Goal: Task Accomplishment & Management: Manage account settings

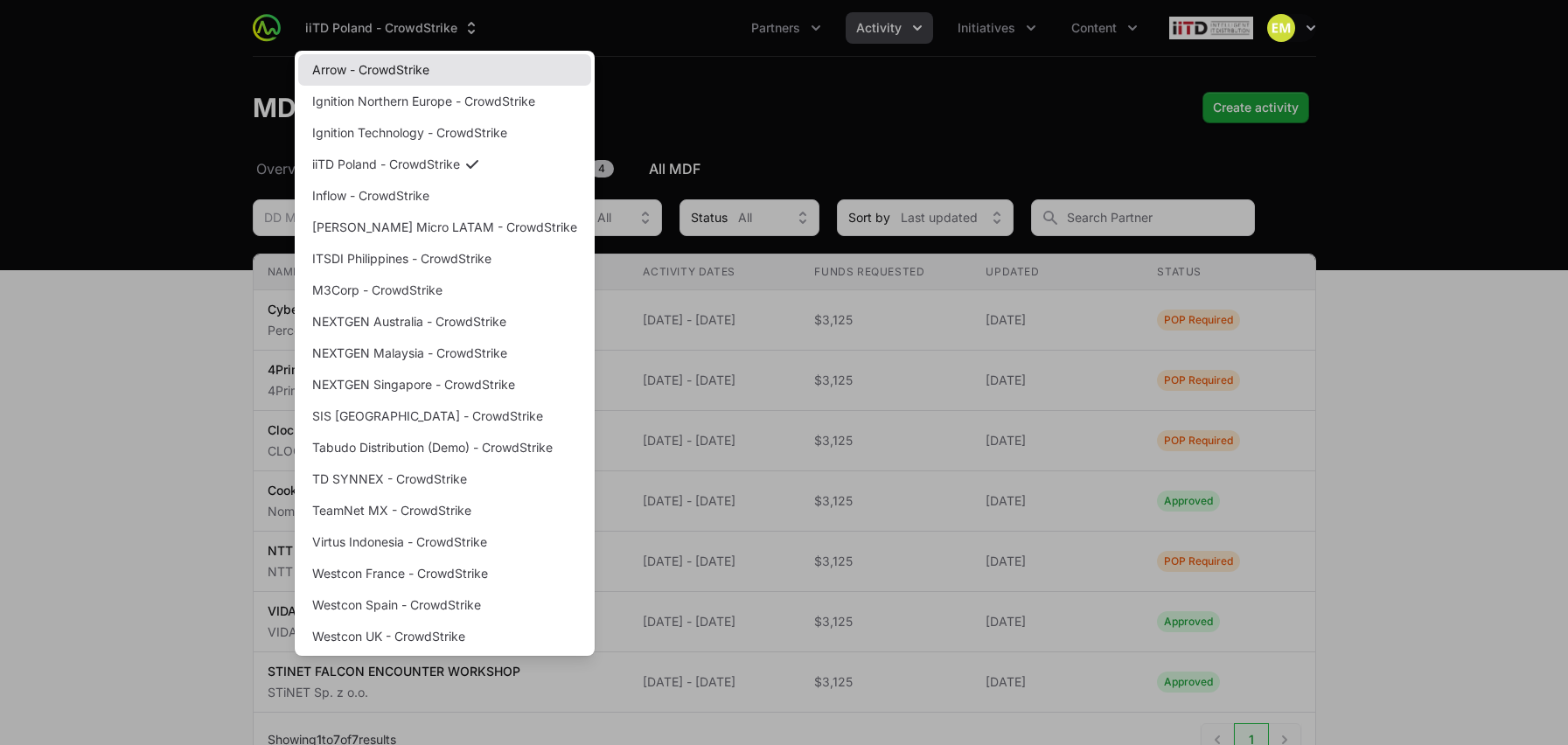
click at [412, 65] on link "Arrow - CrowdStrike" at bounding box center [444, 70] width 293 height 31
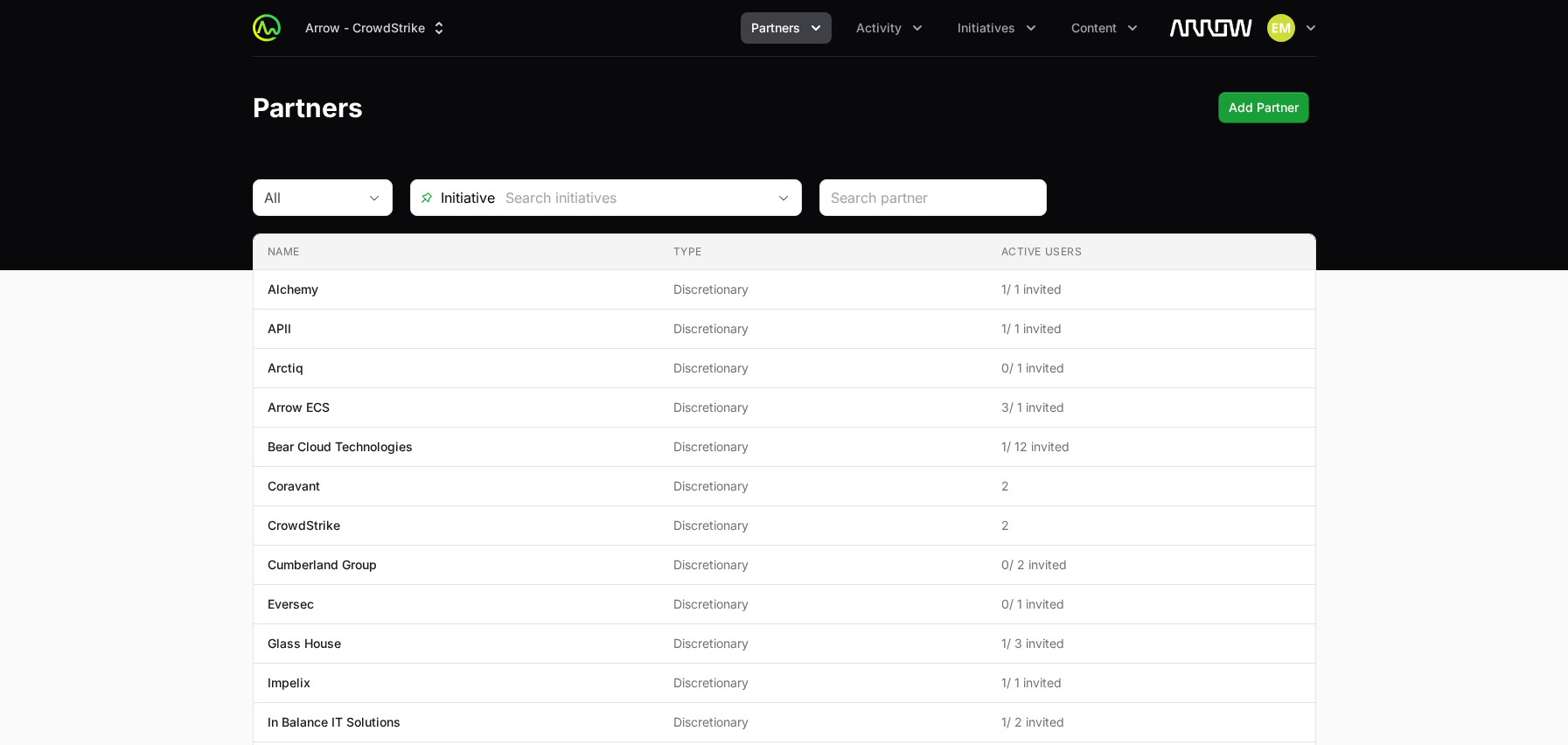
click at [810, 28] on icon "Partners menu" at bounding box center [815, 27] width 18 height 18
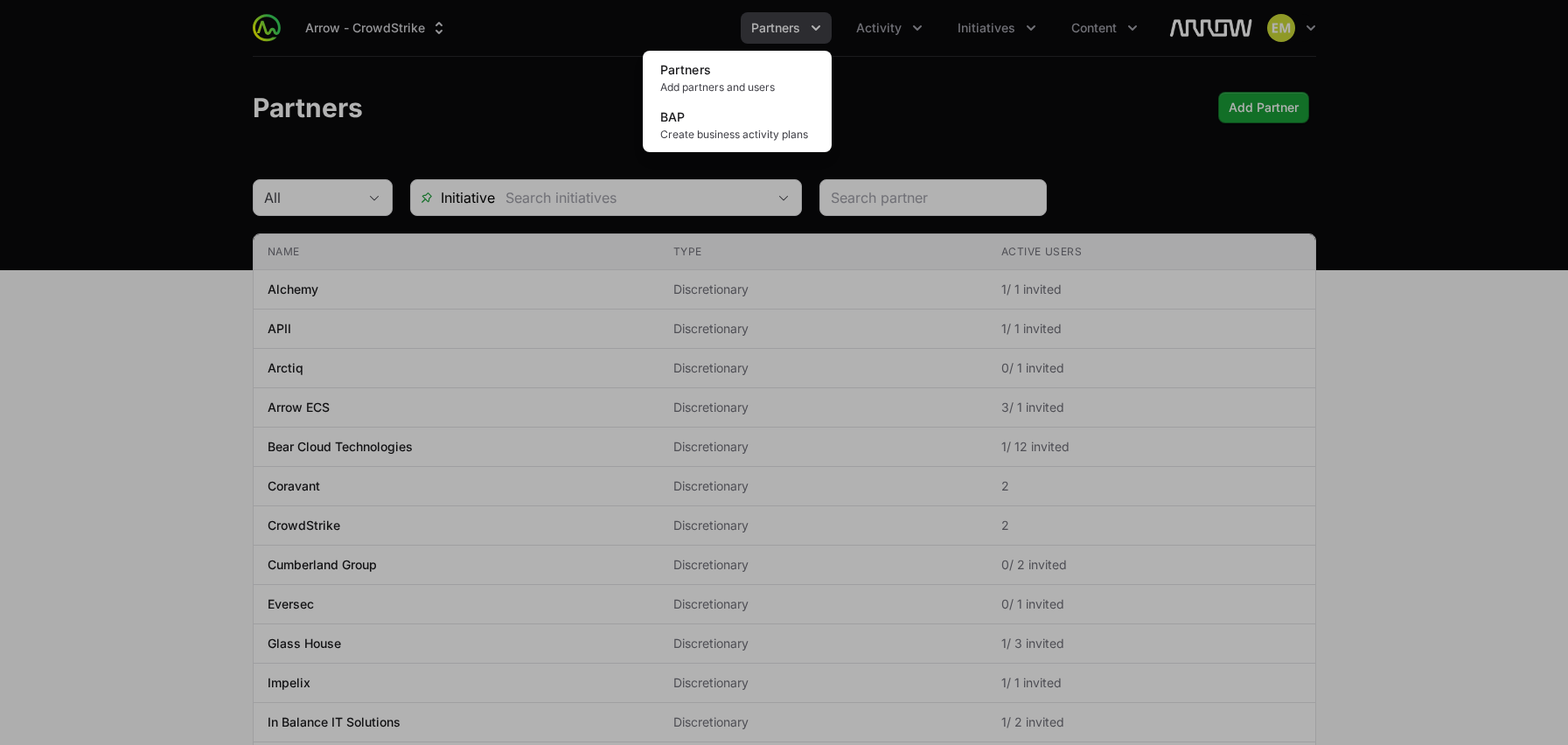
click at [890, 34] on div "Partners menu" at bounding box center [784, 372] width 1568 height 745
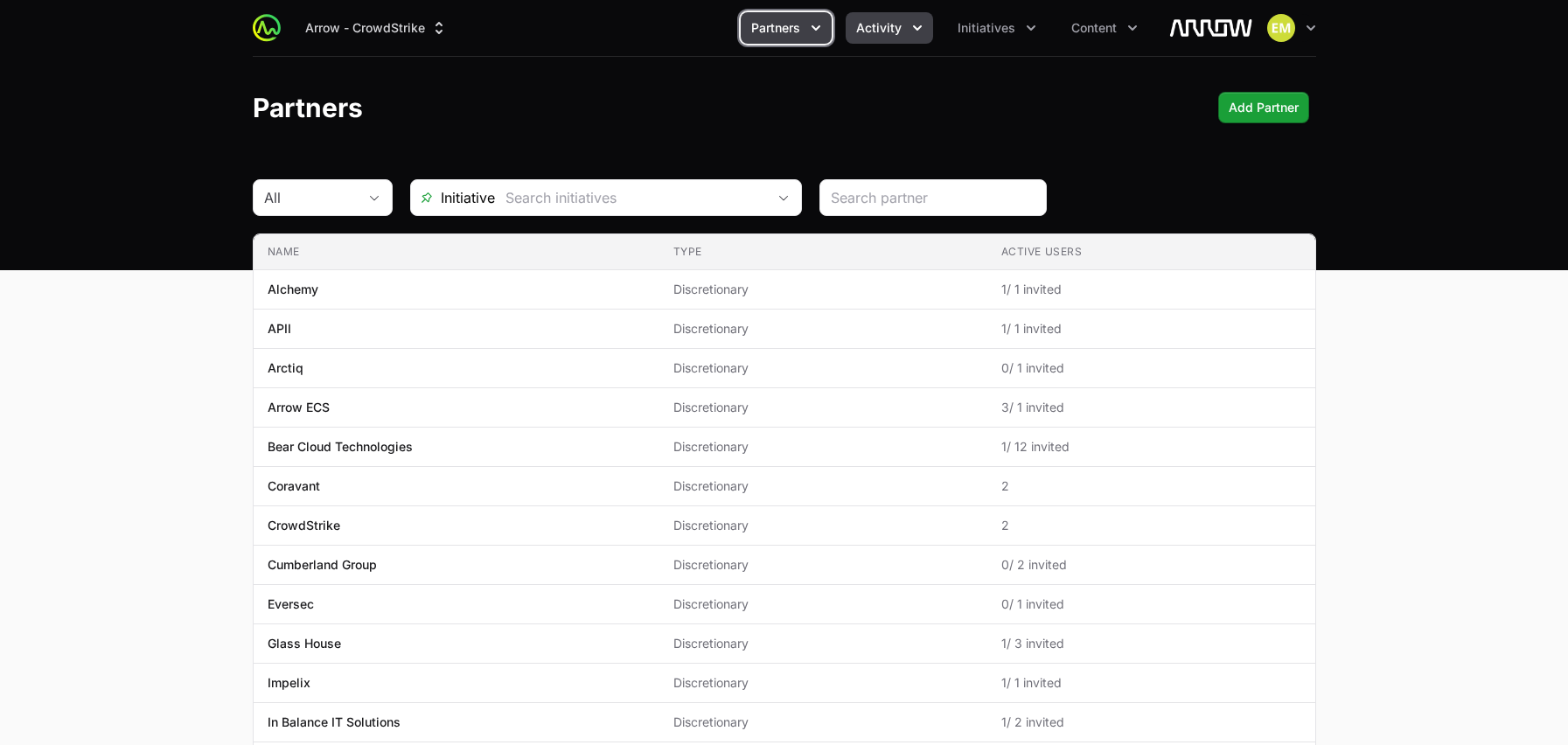
click at [890, 33] on span "Activity" at bounding box center [878, 27] width 45 height 18
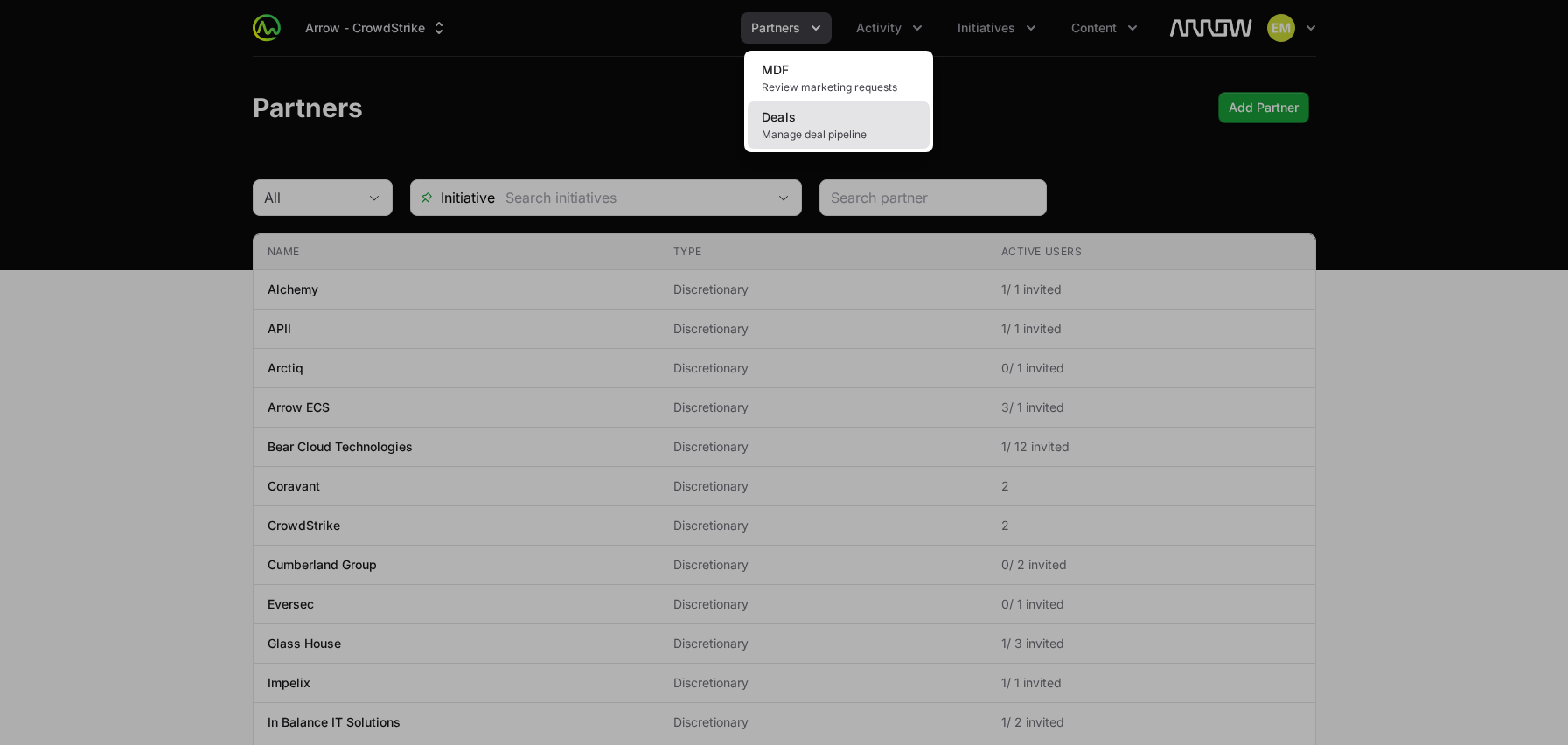
click at [781, 118] on span "Deals" at bounding box center [778, 117] width 35 height 15
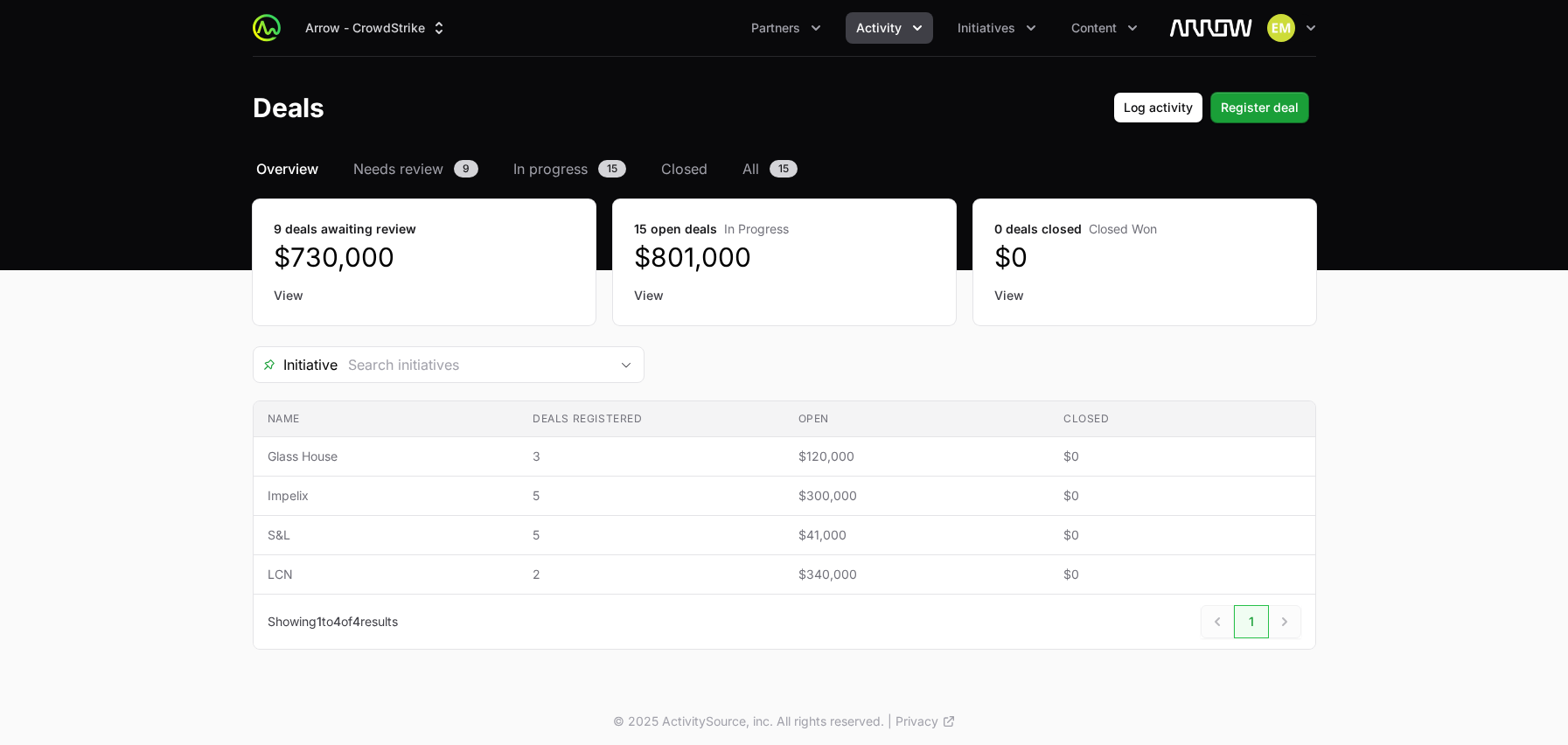
scroll to position [6, 0]
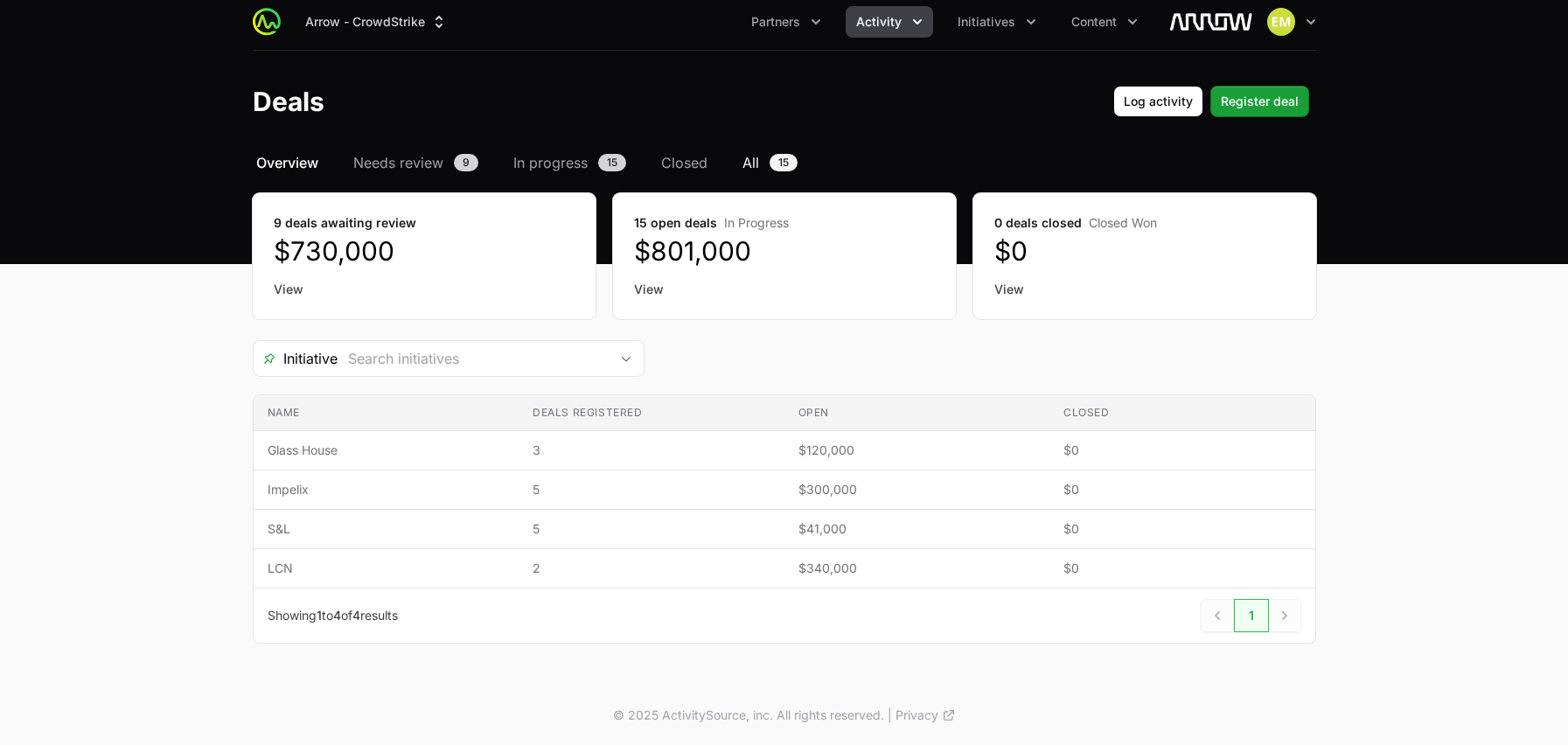
click at [752, 158] on span "All" at bounding box center [751, 162] width 17 height 21
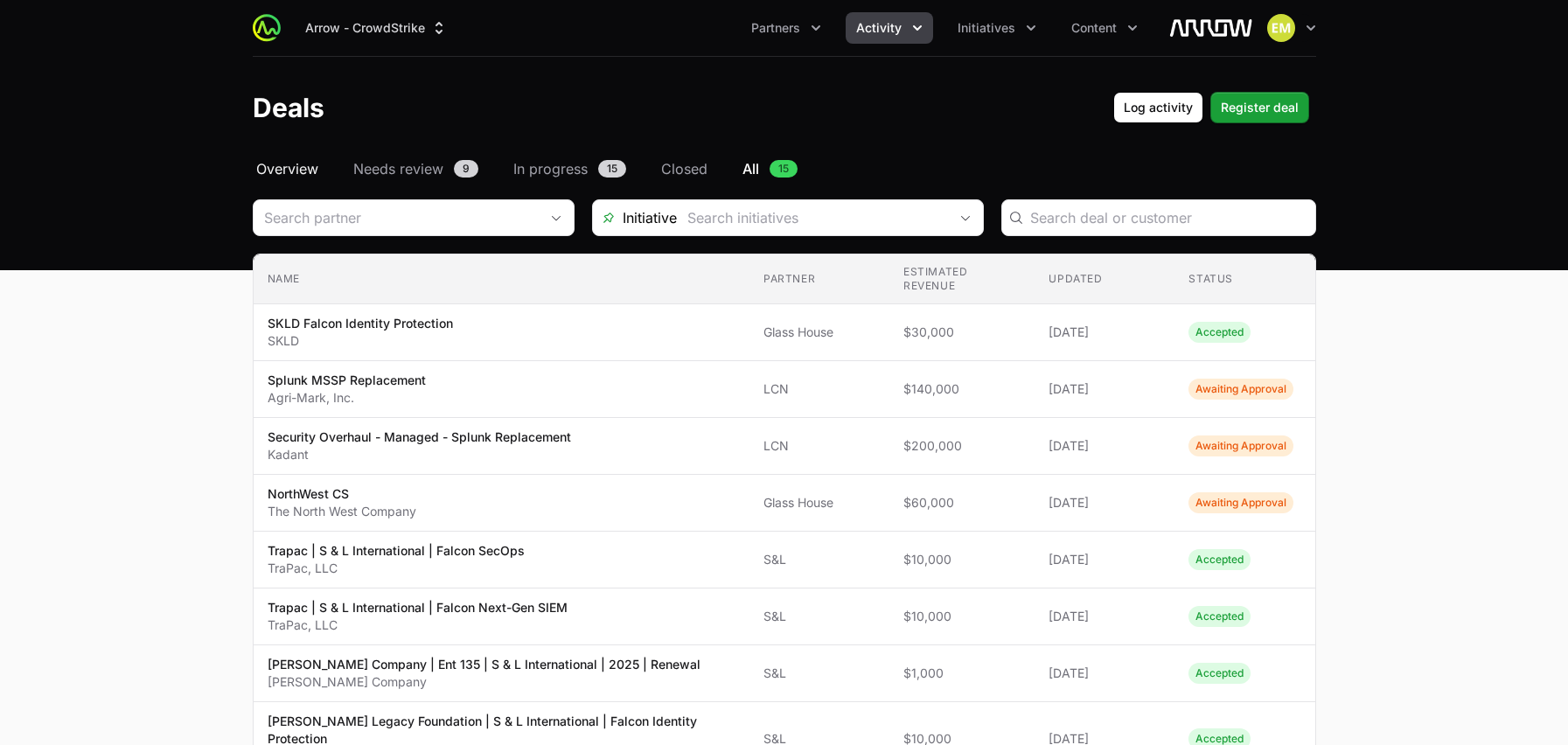
click at [286, 176] on span "Overview" at bounding box center [287, 169] width 62 height 21
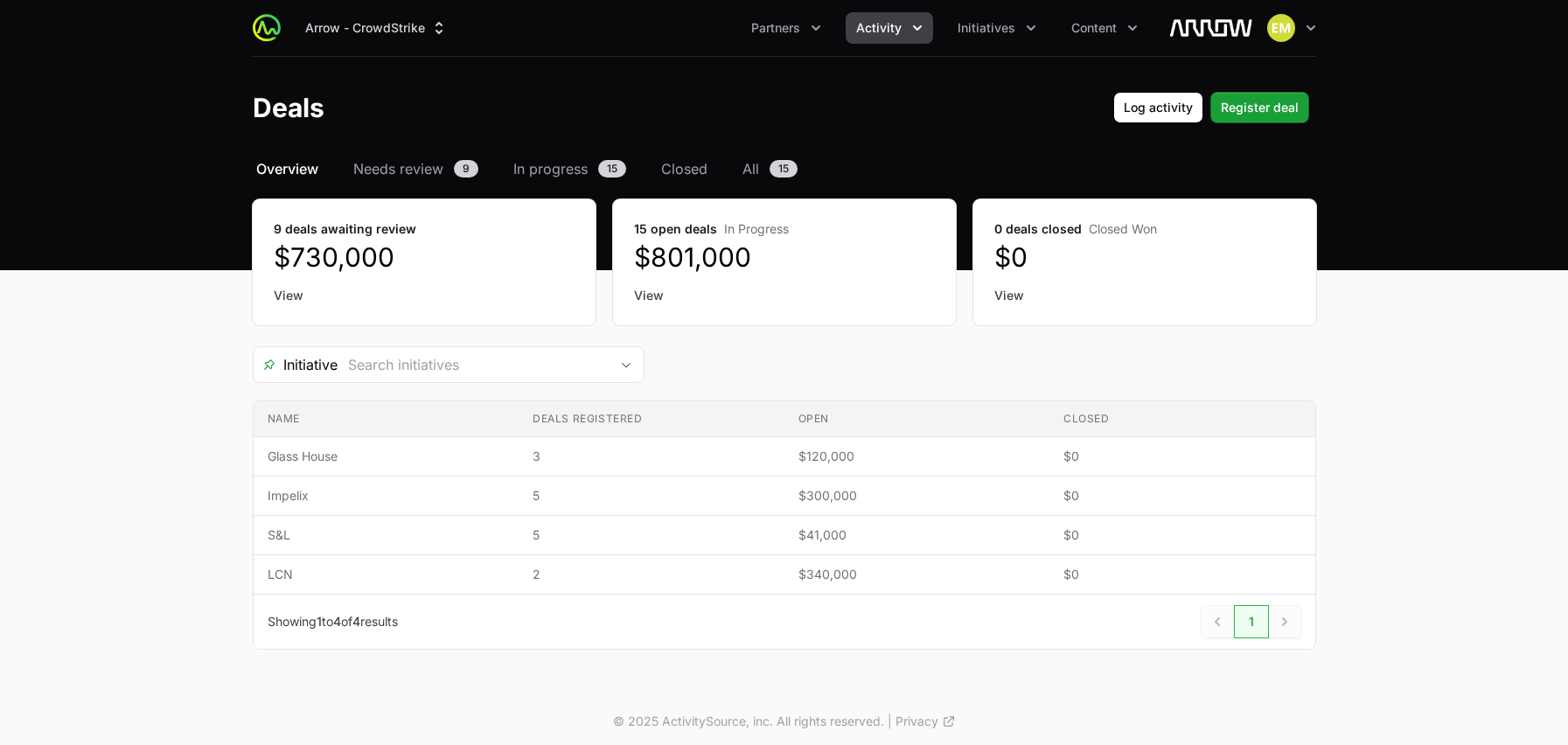
scroll to position [6, 0]
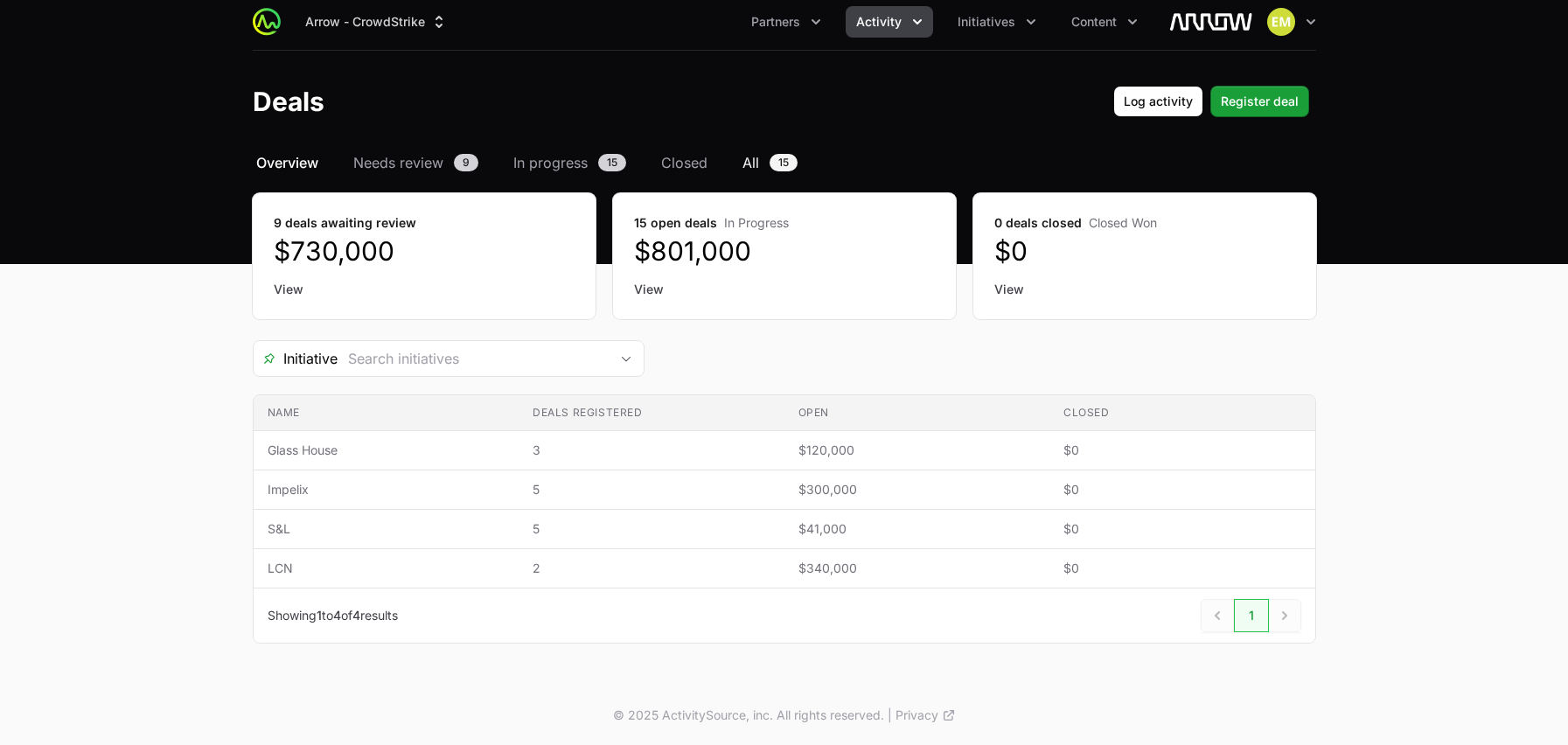
click at [760, 165] on link "All 15" at bounding box center [770, 162] width 62 height 21
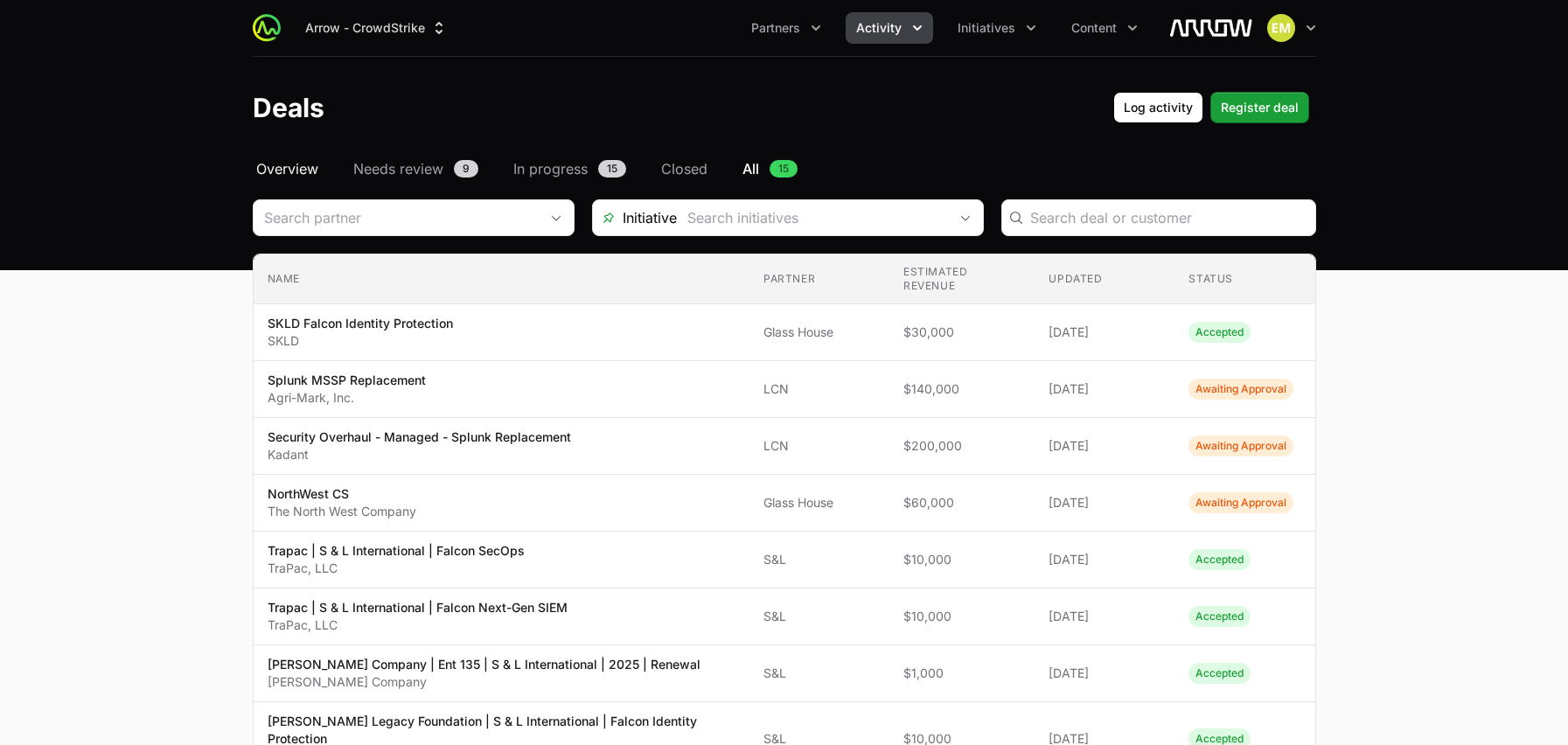
click at [287, 172] on span "Overview" at bounding box center [287, 169] width 62 height 21
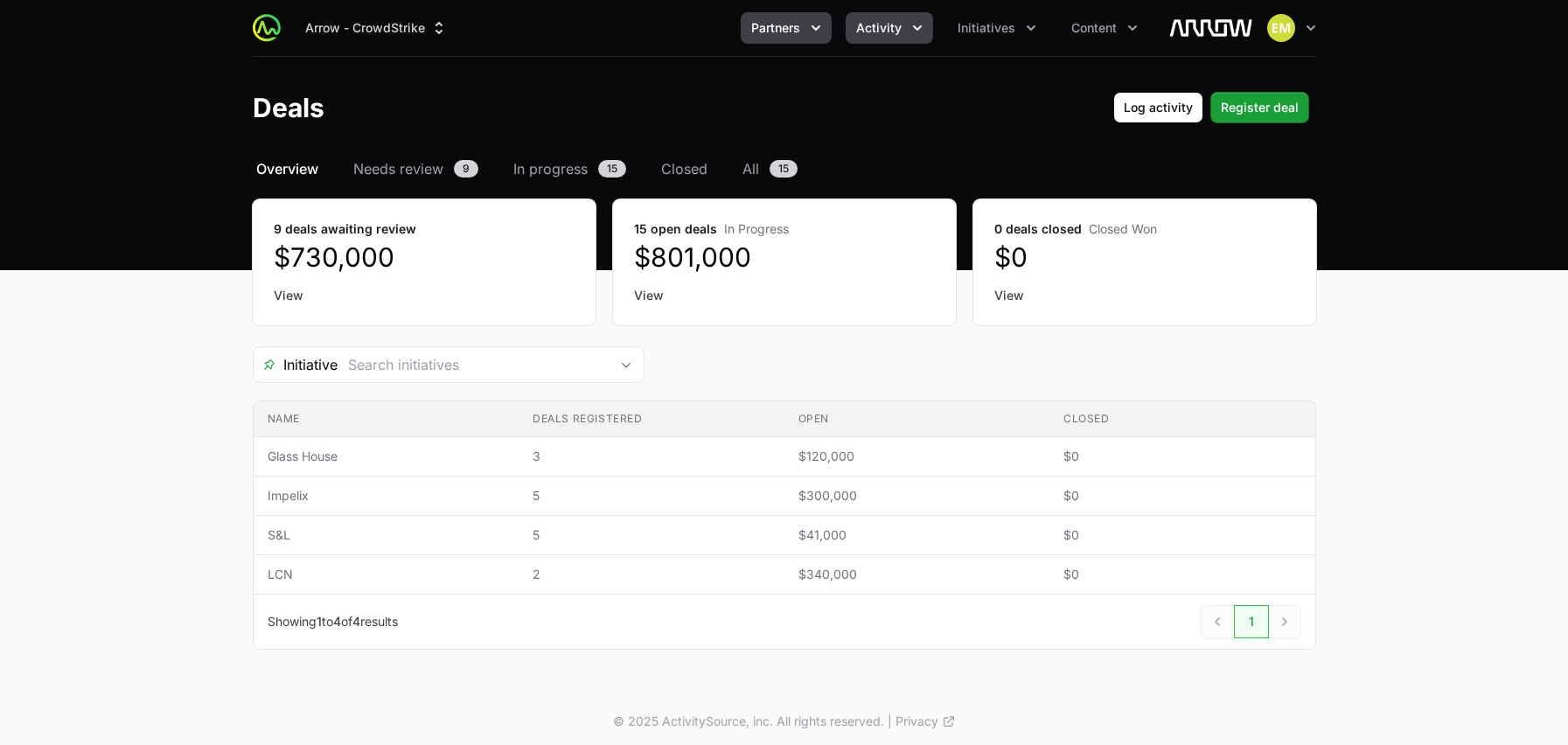
click at [771, 33] on span "Partners" at bounding box center [776, 27] width 49 height 18
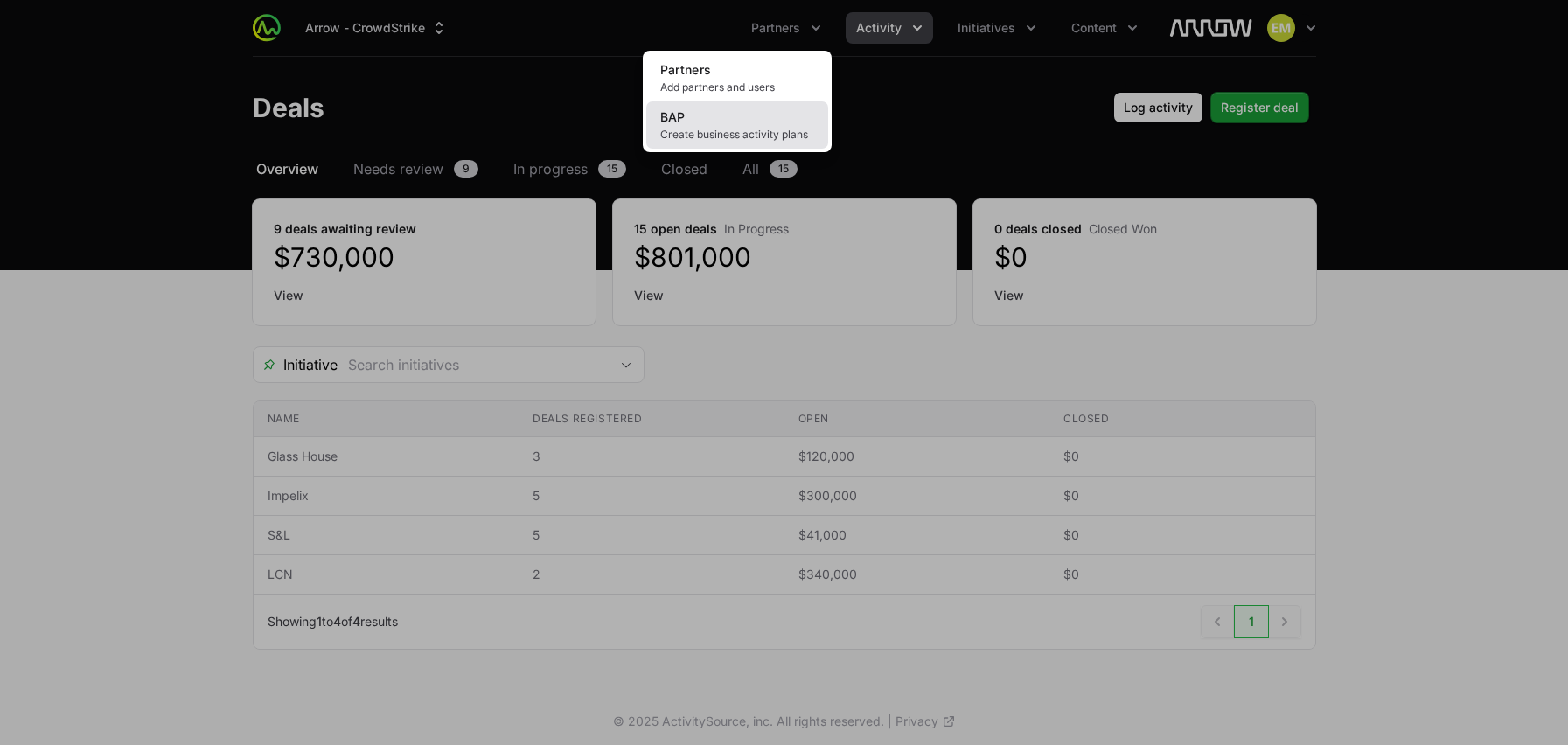
click at [765, 118] on link "BAP Create business activity plans" at bounding box center [737, 125] width 182 height 47
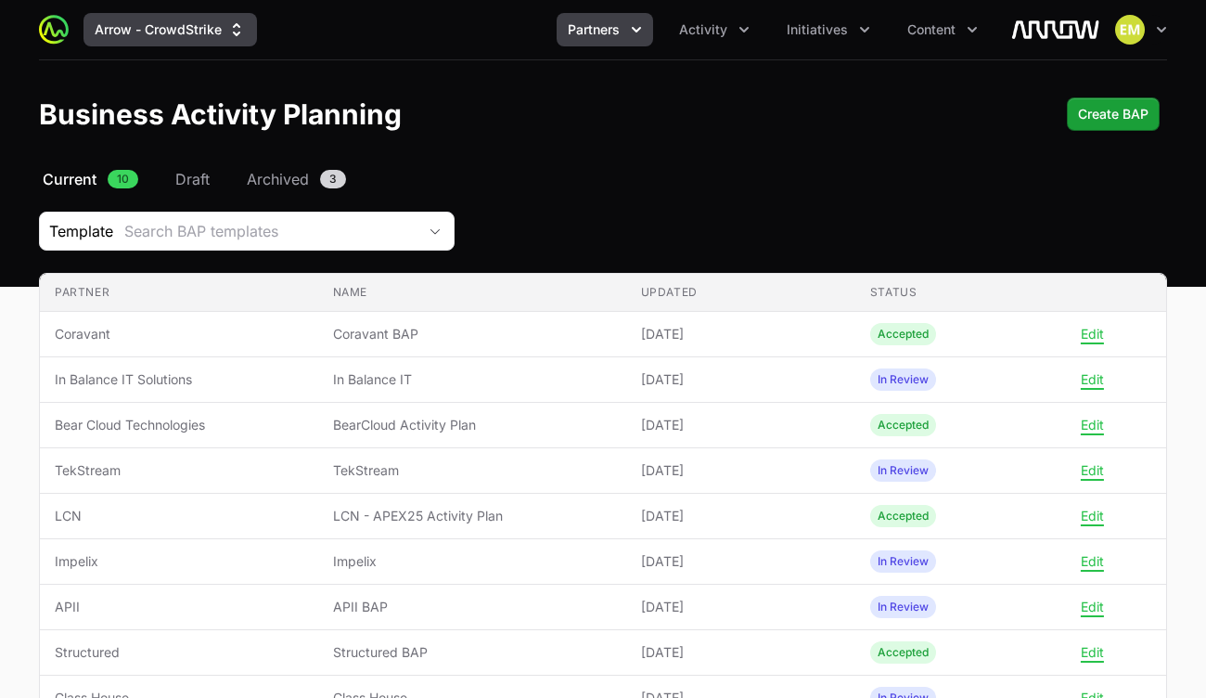
click at [191, 20] on button "Arrow - CrowdStrike" at bounding box center [171, 29] width 174 height 33
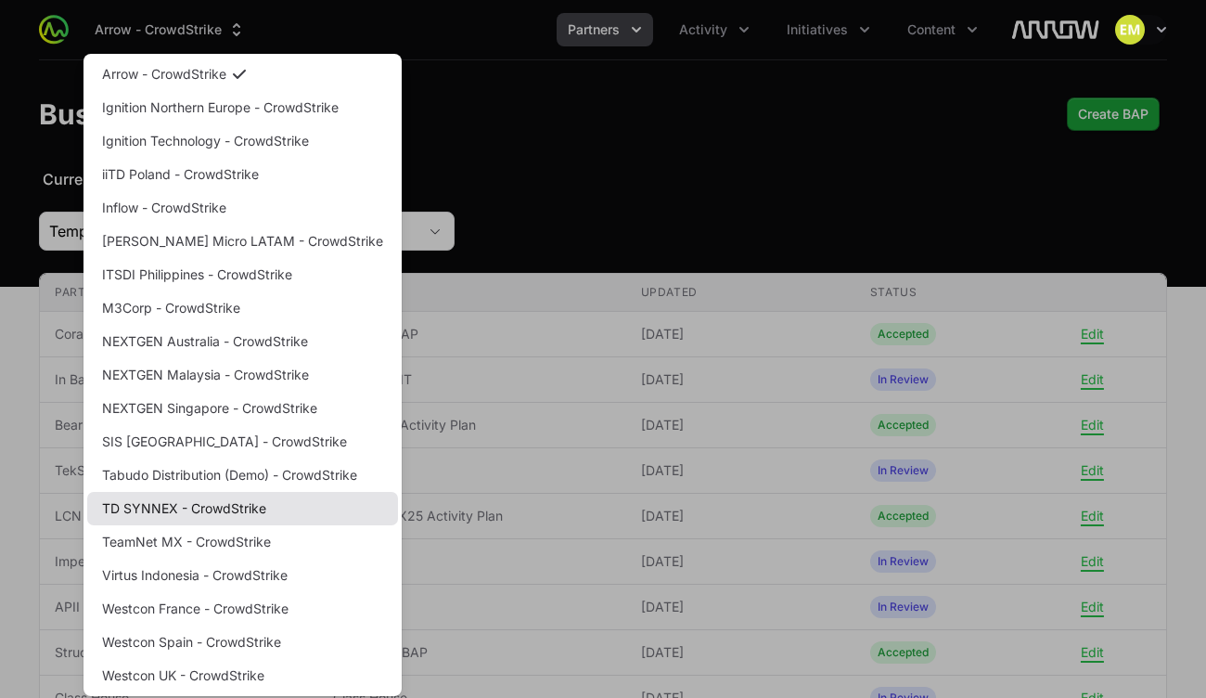
click at [192, 502] on link "TD SYNNEX - CrowdStrike" at bounding box center [242, 508] width 311 height 33
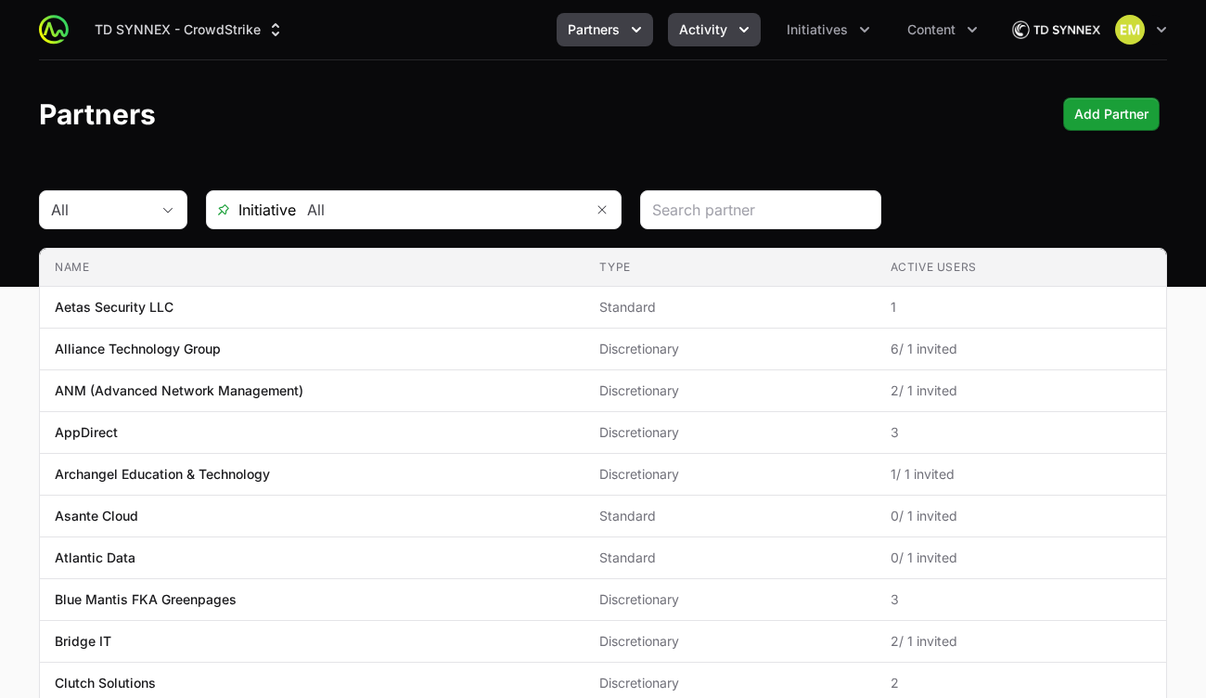
click at [735, 36] on button "Activity" at bounding box center [714, 29] width 93 height 33
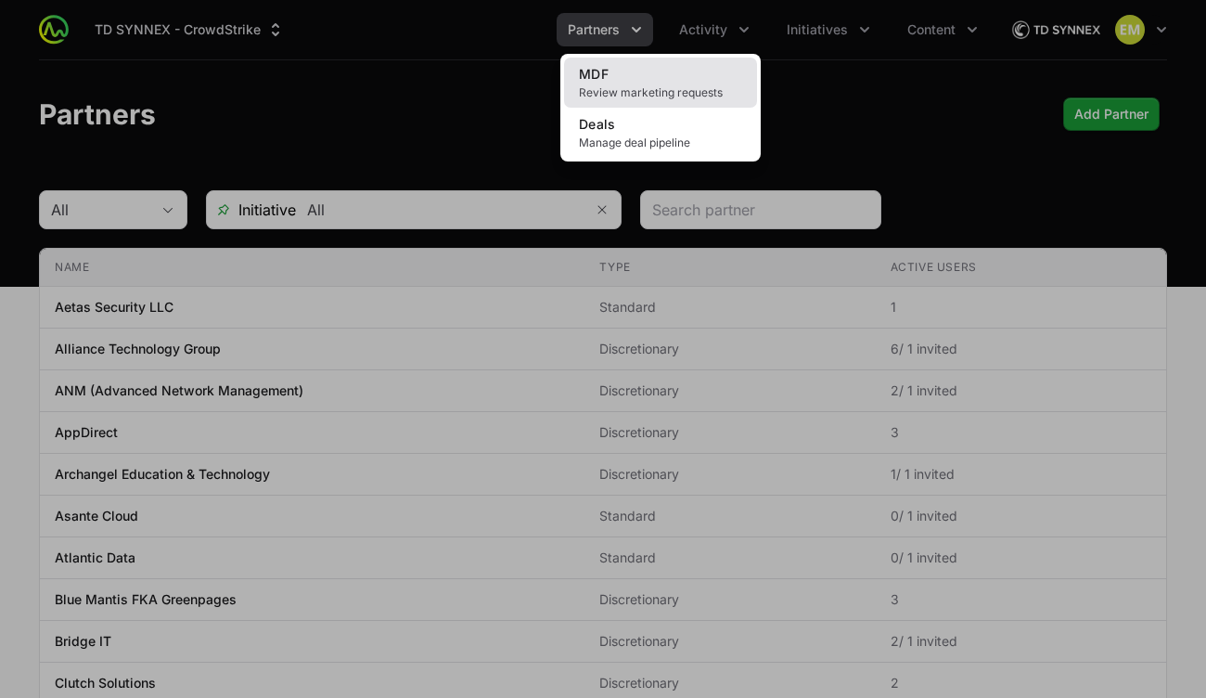
click at [677, 96] on span "Review marketing requests" at bounding box center [660, 92] width 163 height 15
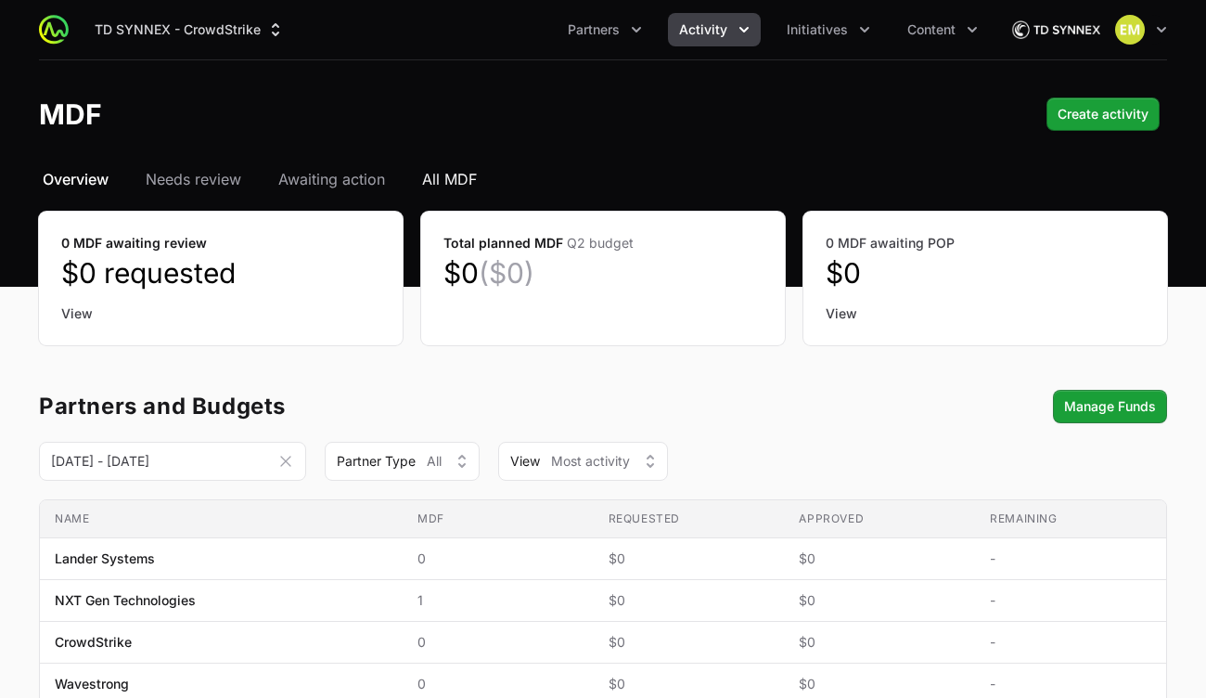
click at [458, 172] on span "All MDF" at bounding box center [449, 179] width 55 height 22
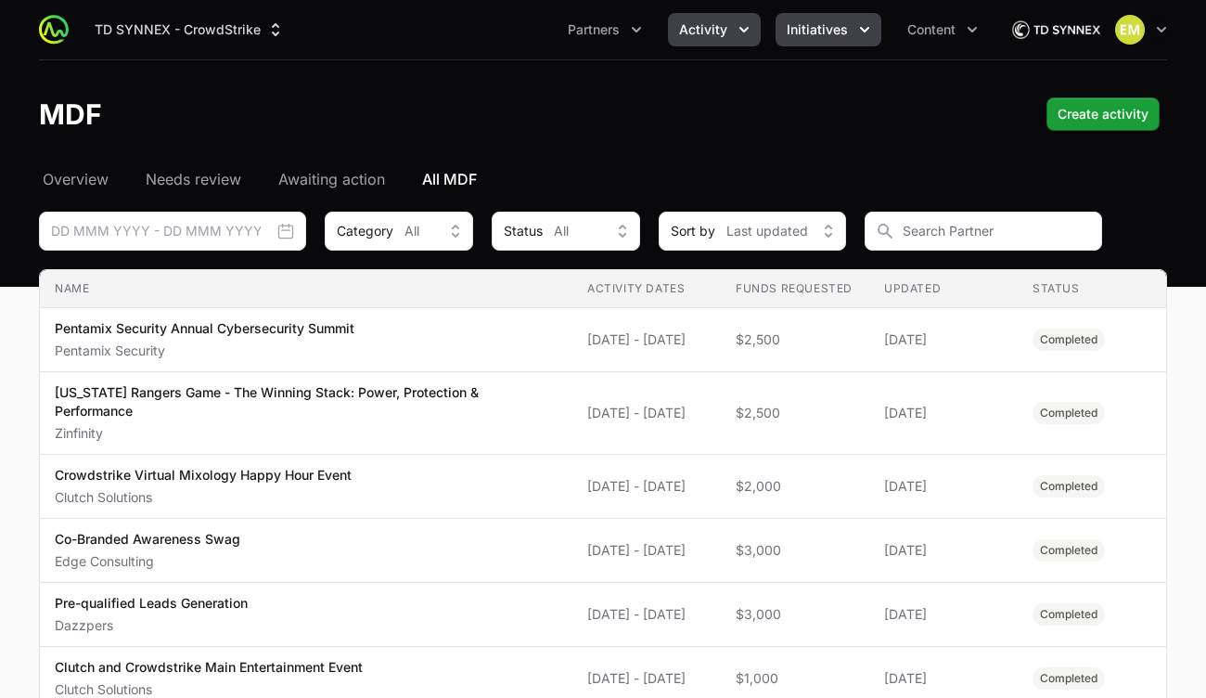
click at [778, 38] on button "Initiatives" at bounding box center [829, 29] width 106 height 33
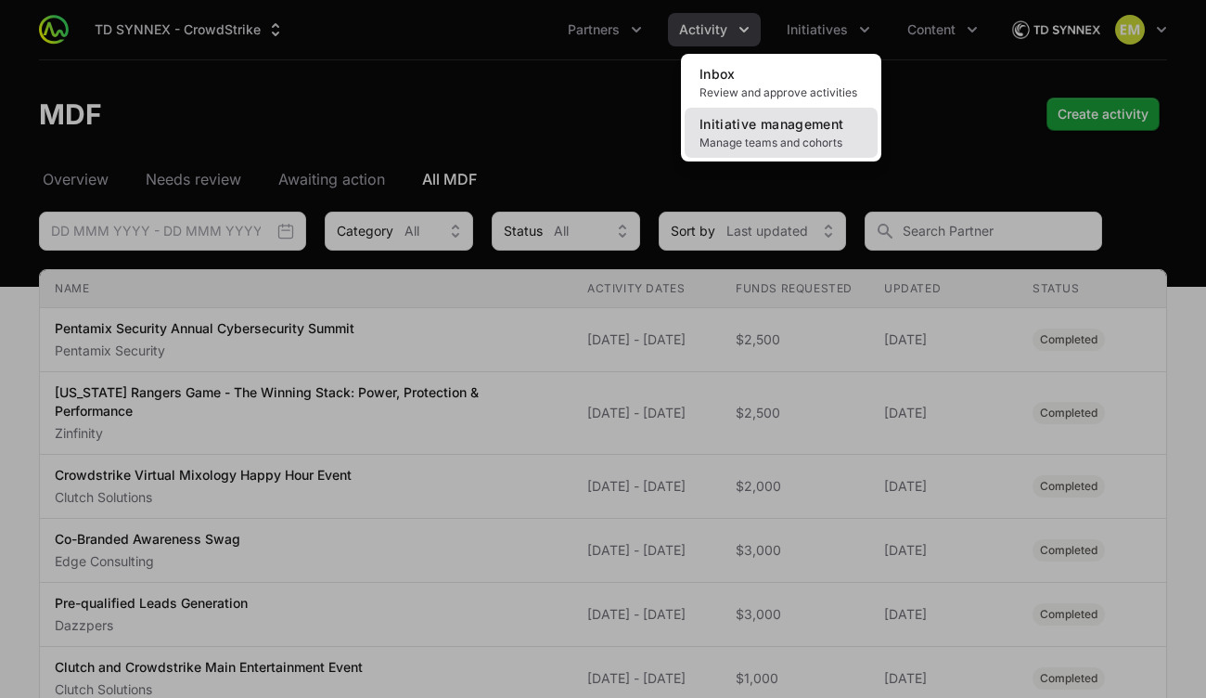
click at [751, 148] on span "Manage teams and cohorts" at bounding box center [781, 142] width 163 height 15
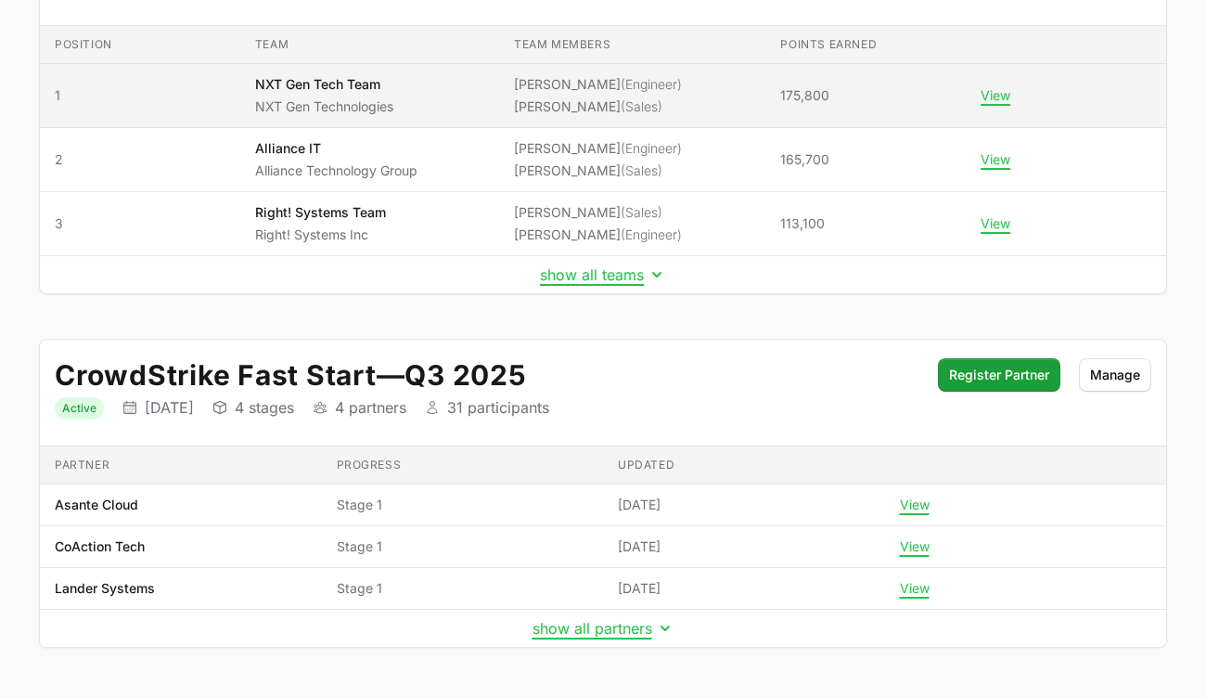
scroll to position [315, 0]
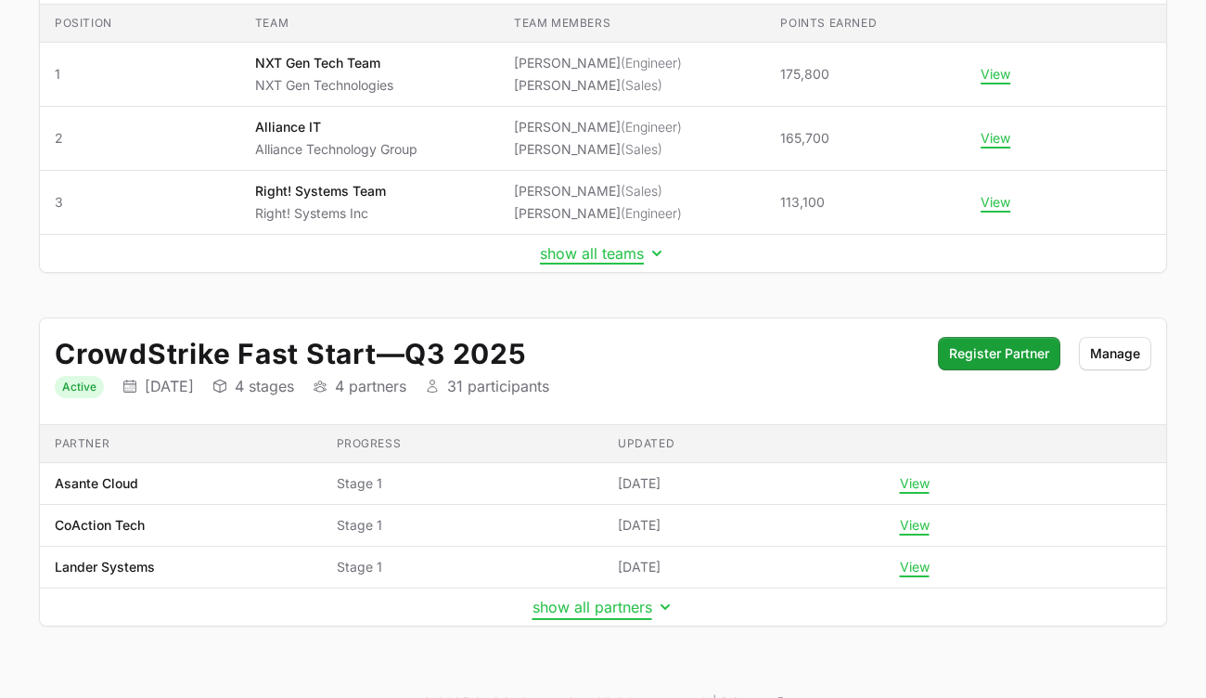
click at [599, 607] on button "show all partners" at bounding box center [604, 607] width 142 height 19
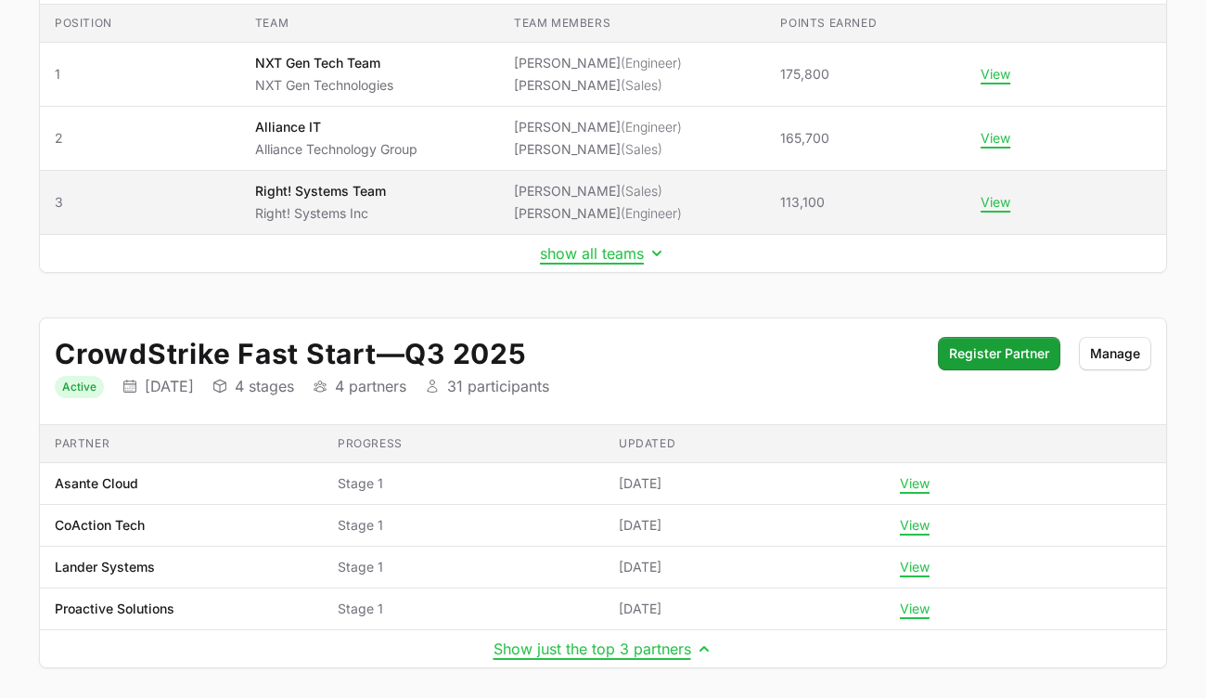
scroll to position [0, 0]
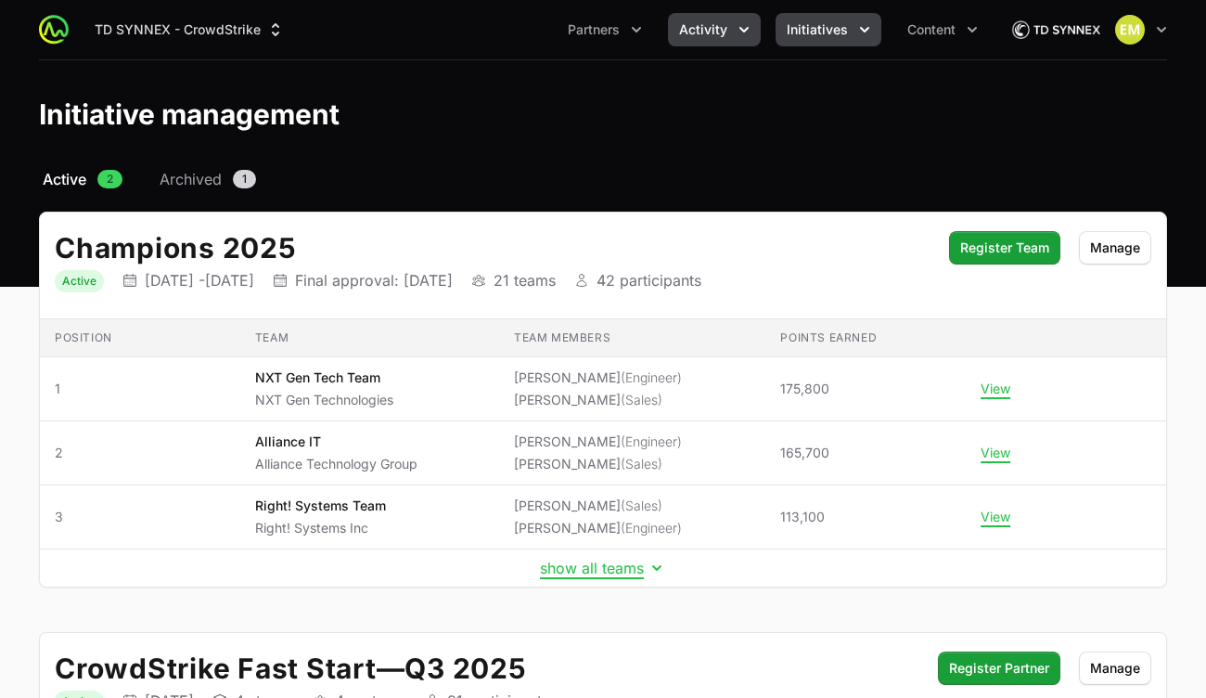
click at [690, 30] on span "Activity" at bounding box center [703, 29] width 48 height 19
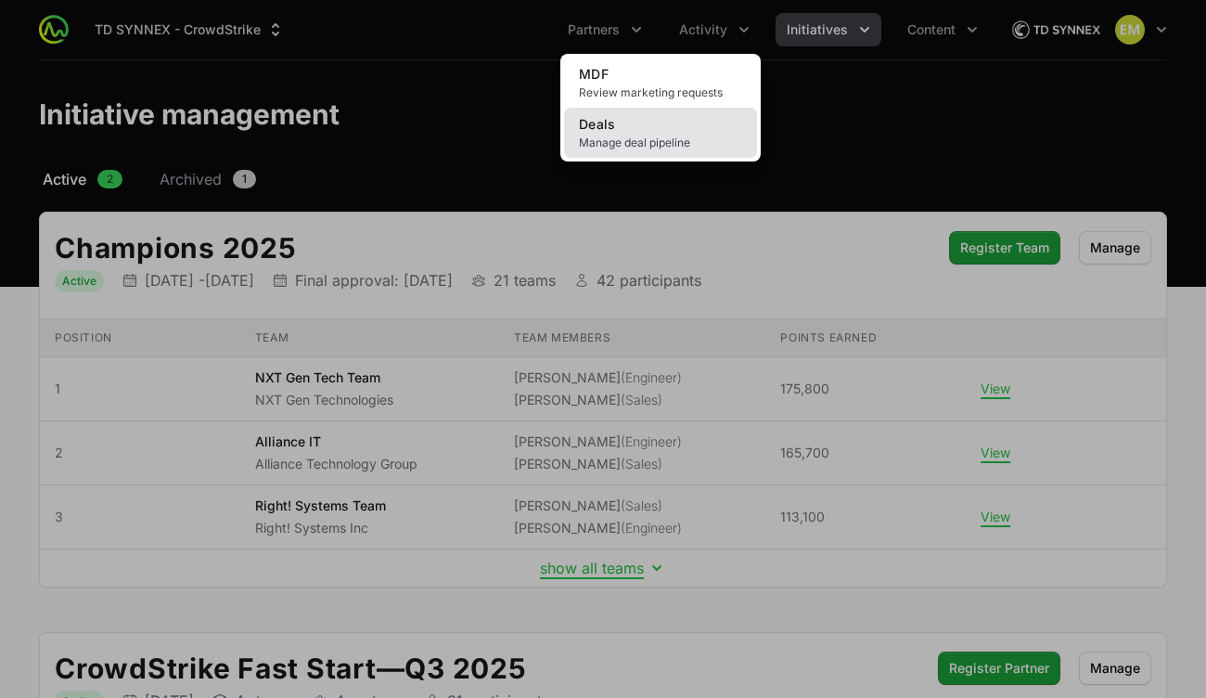
click at [616, 133] on link "Deals Manage deal pipeline" at bounding box center [660, 133] width 193 height 50
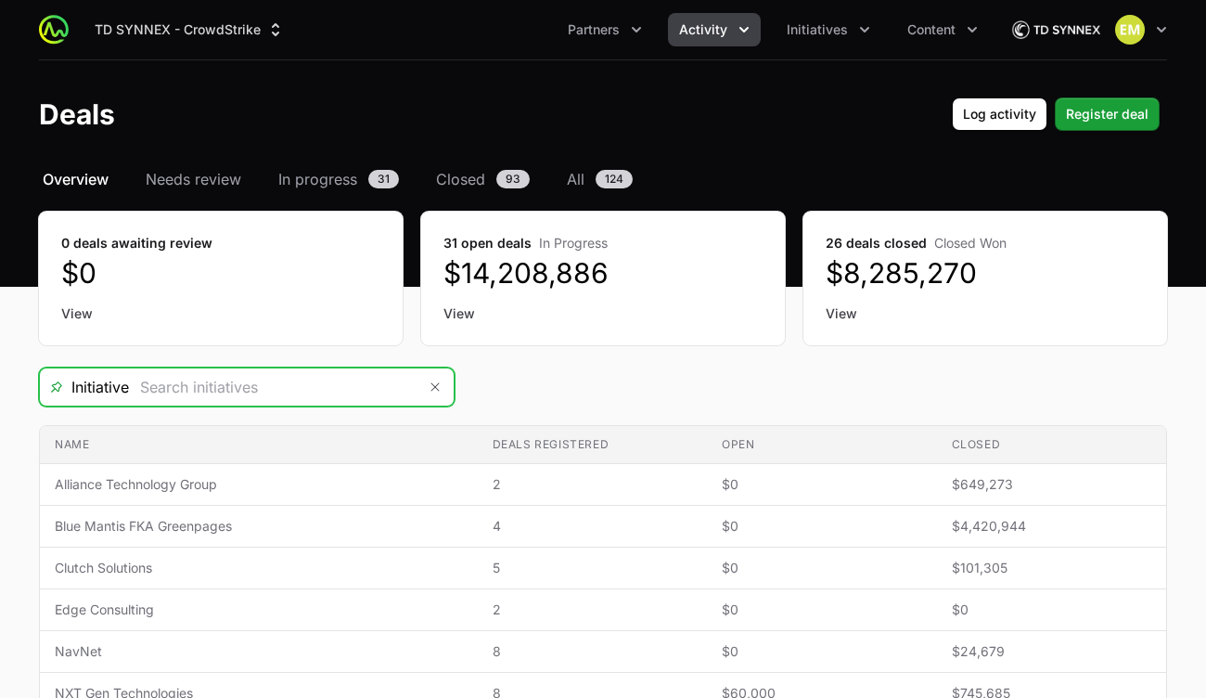
click at [314, 388] on input "Deals Filters" at bounding box center [273, 386] width 288 height 37
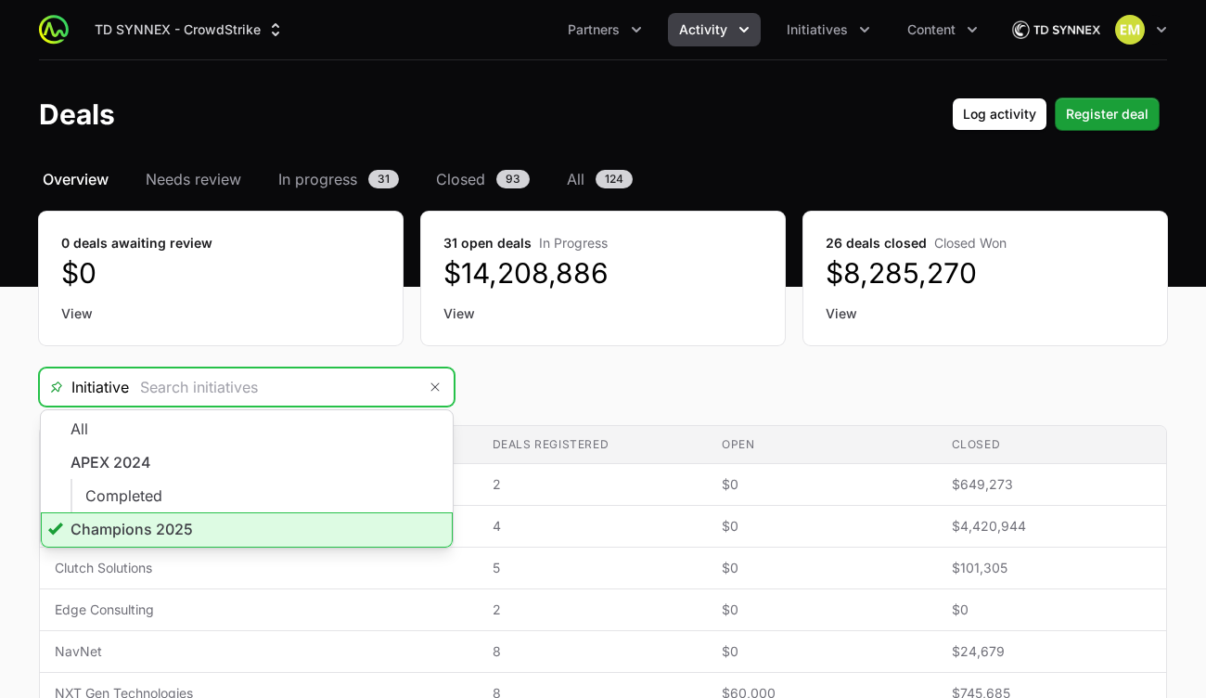
click at [229, 522] on li "Champions 2025" at bounding box center [247, 529] width 412 height 35
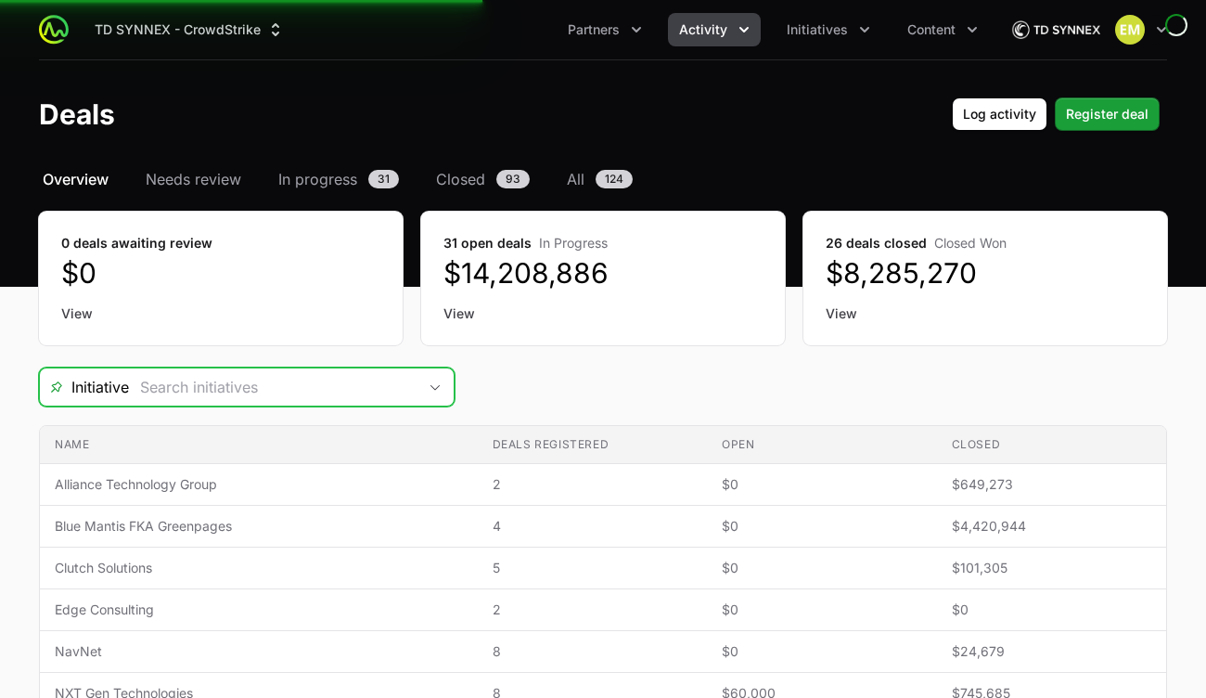
click at [282, 390] on input "Deals Filters" at bounding box center [273, 386] width 288 height 37
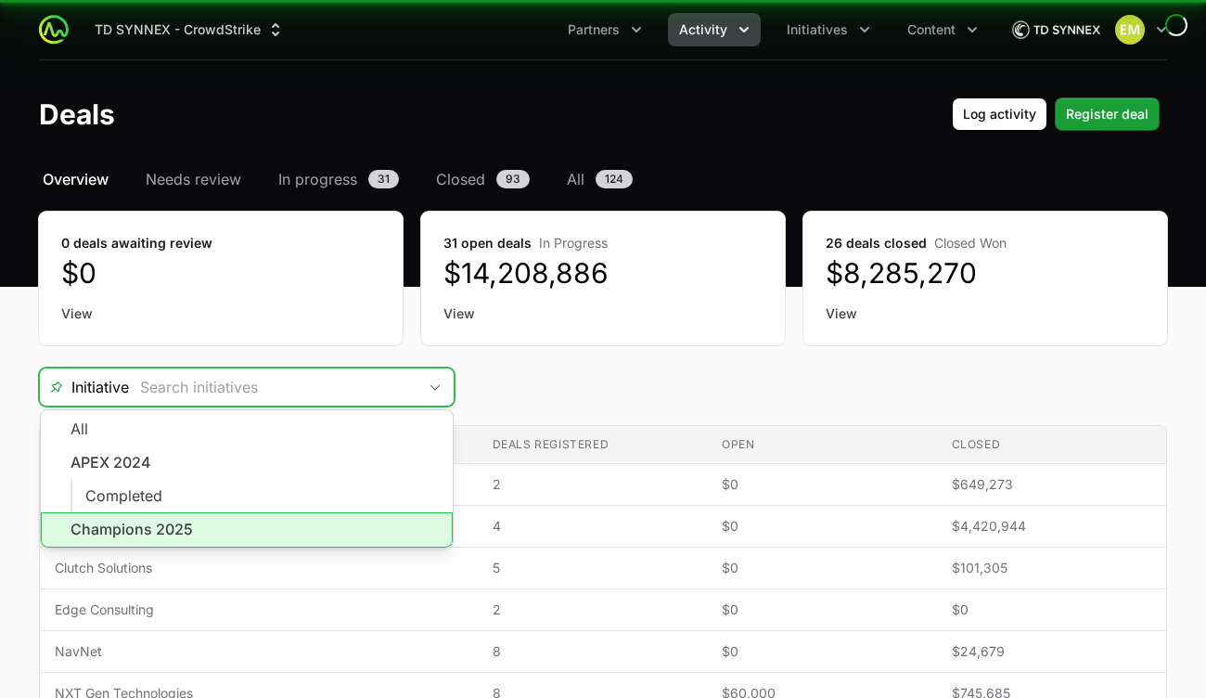
click at [209, 525] on li "Champions 2025" at bounding box center [247, 529] width 412 height 35
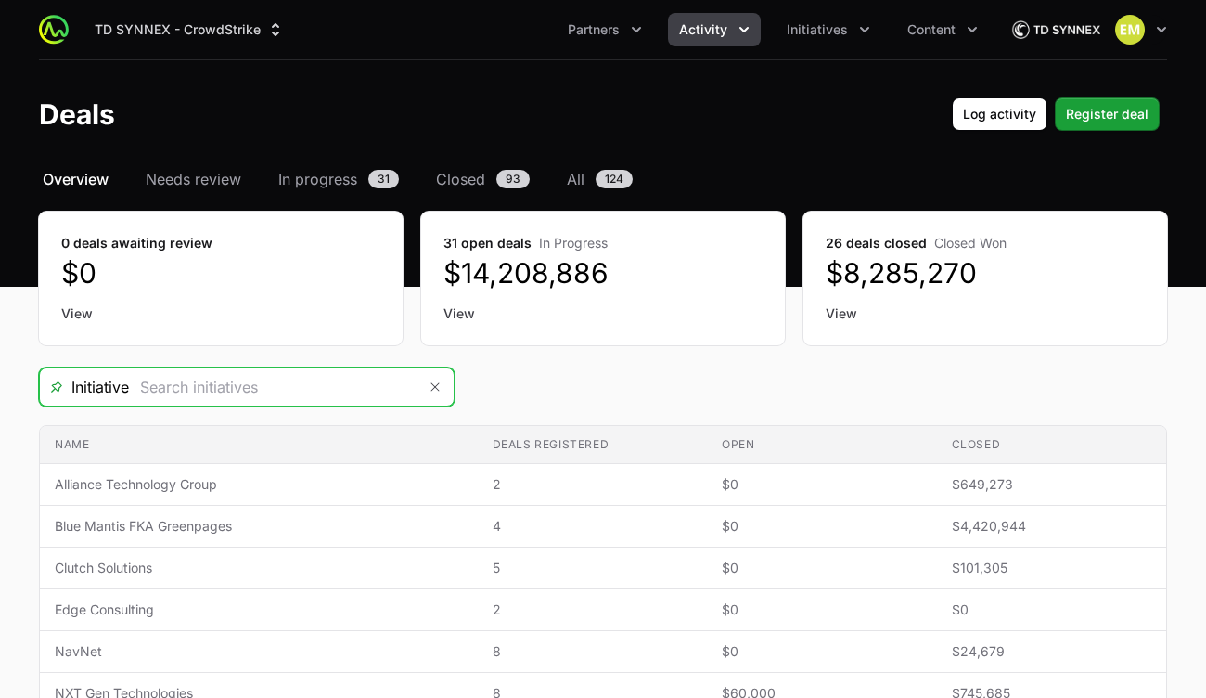
type input "Champions 2025"
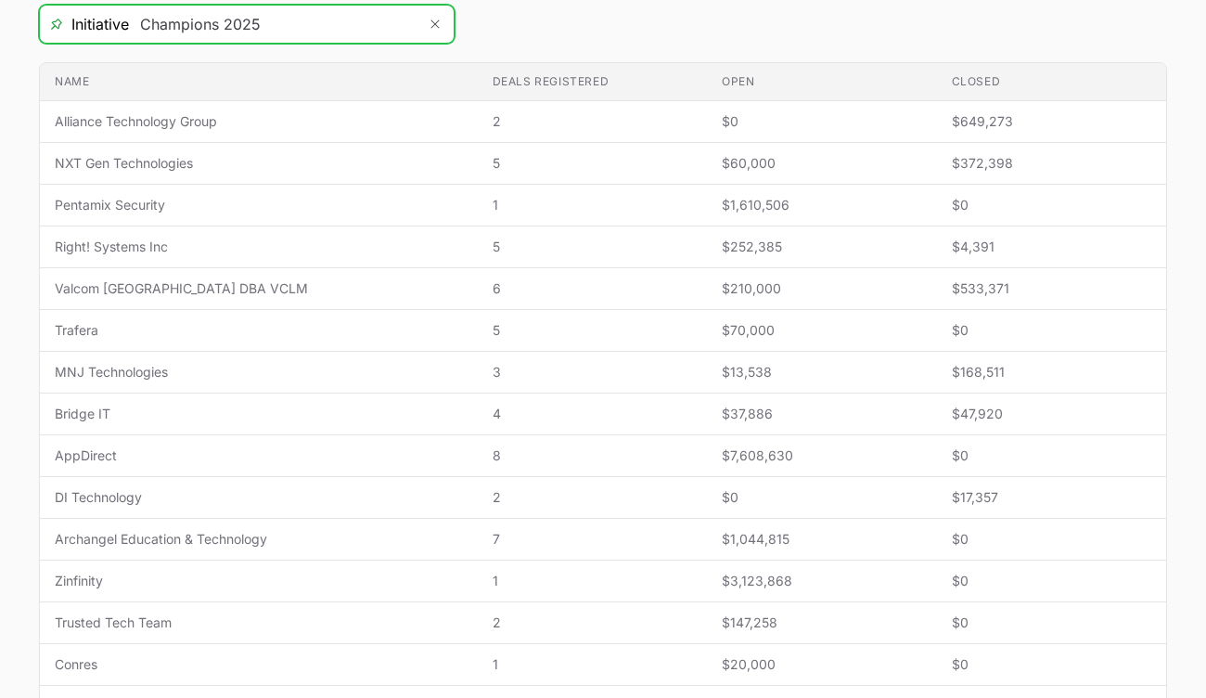
scroll to position [370, 0]
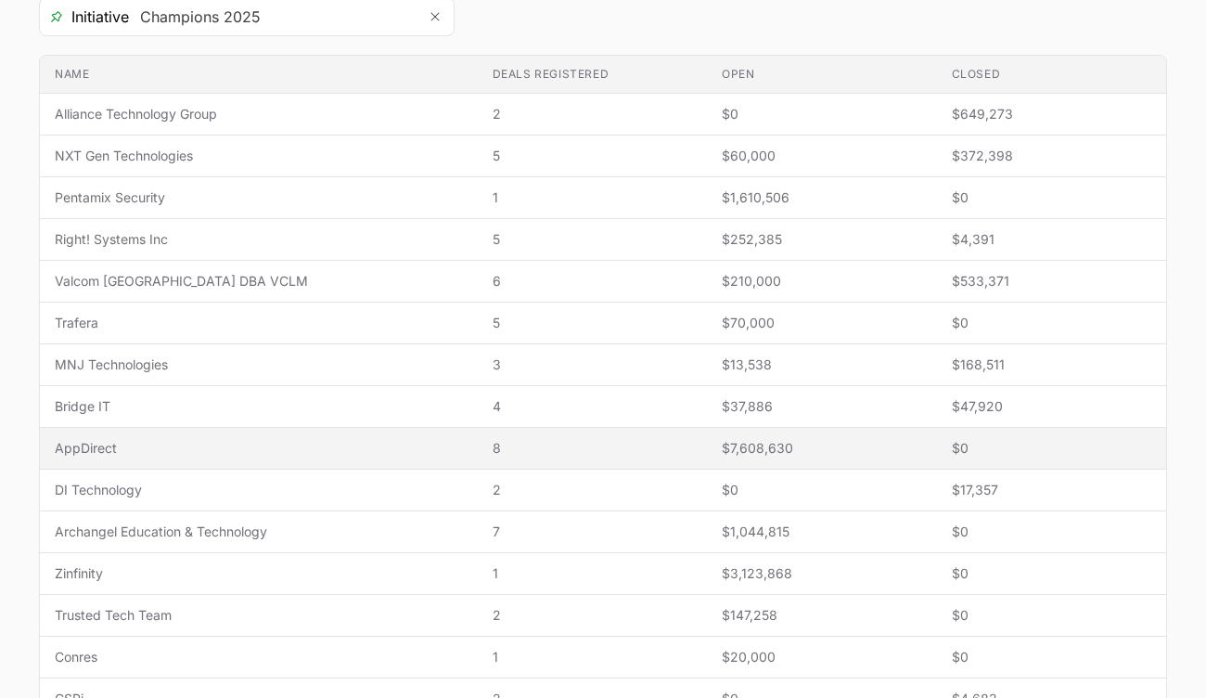
click at [502, 457] on span "8" at bounding box center [593, 448] width 200 height 19
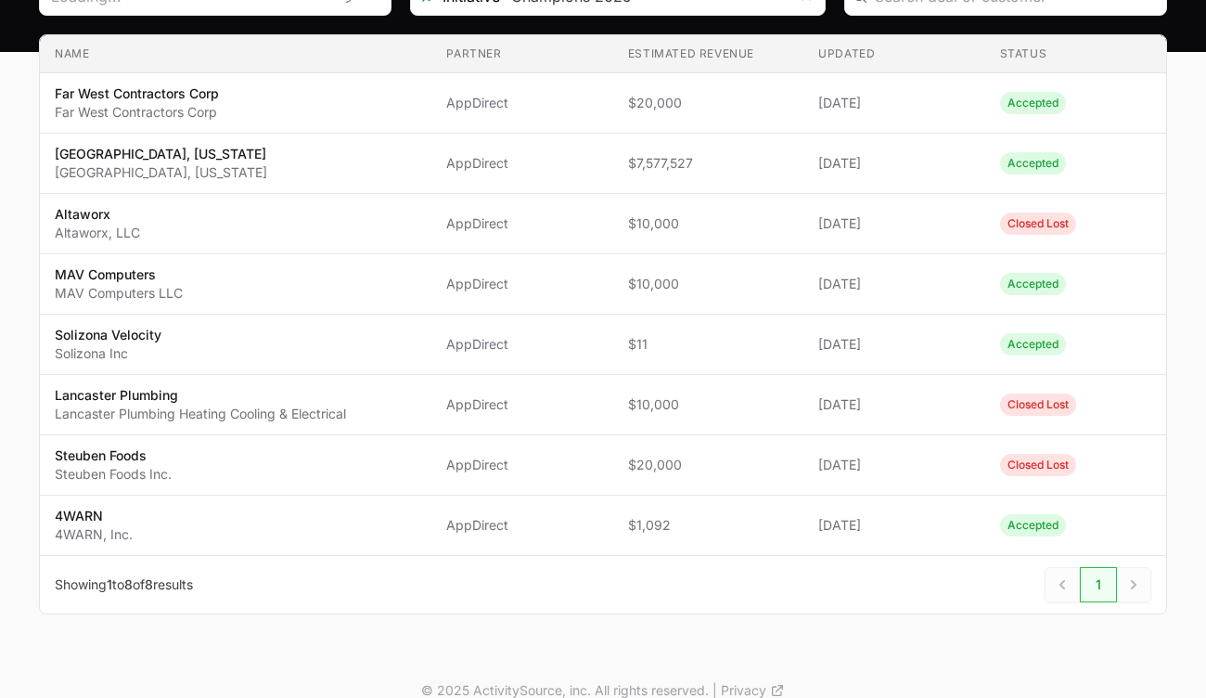
type input "AppDirect"
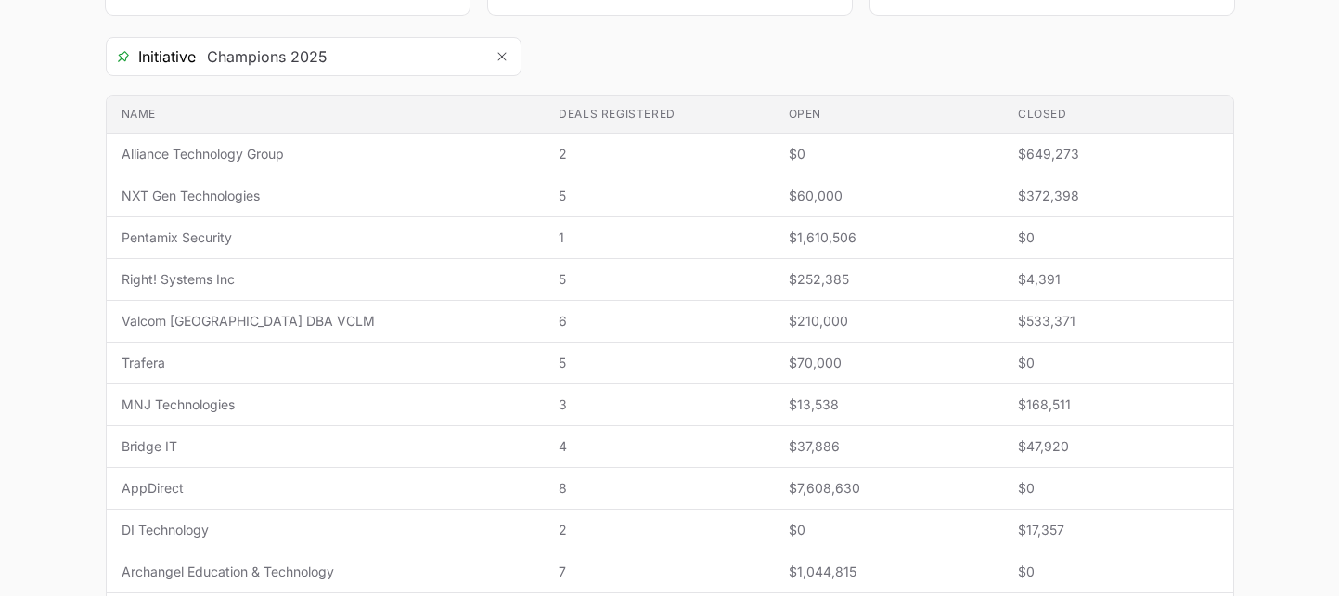
scroll to position [335, 0]
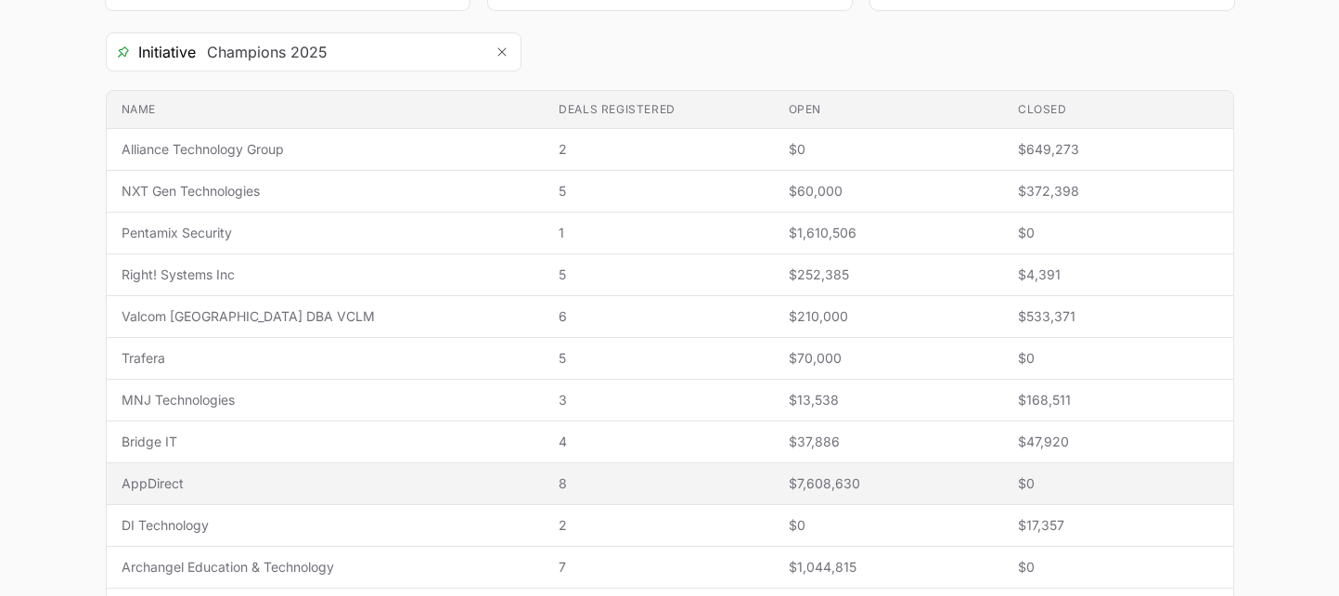
click at [729, 483] on span "8" at bounding box center [659, 483] width 200 height 19
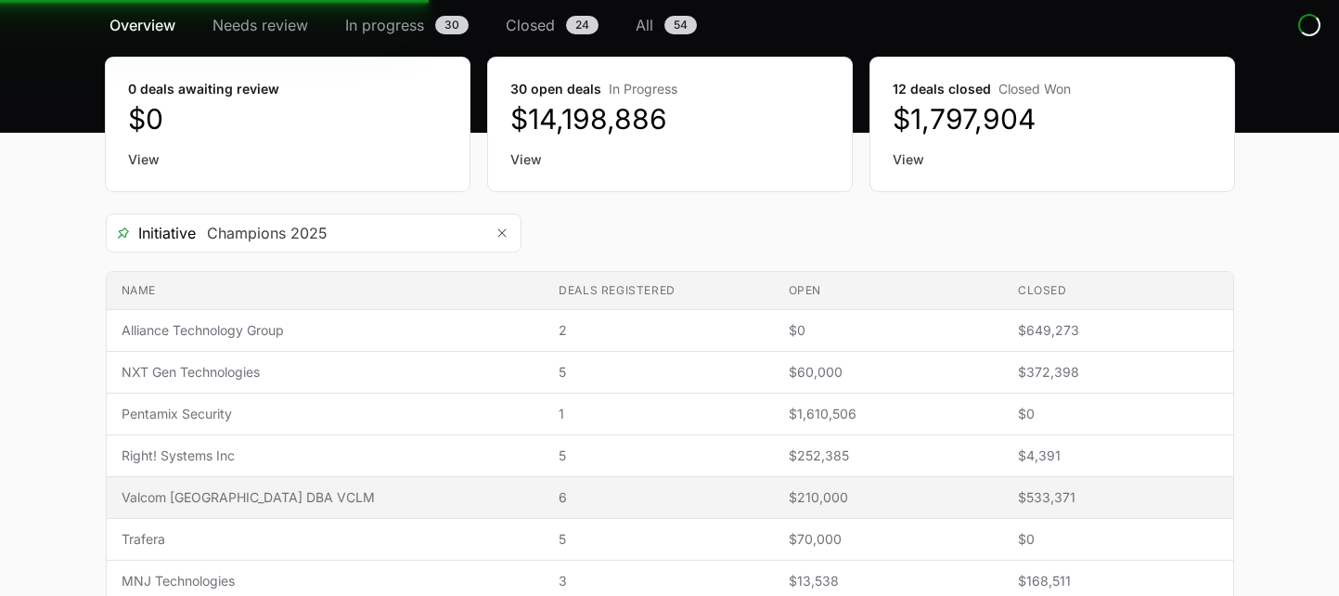
scroll to position [0, 0]
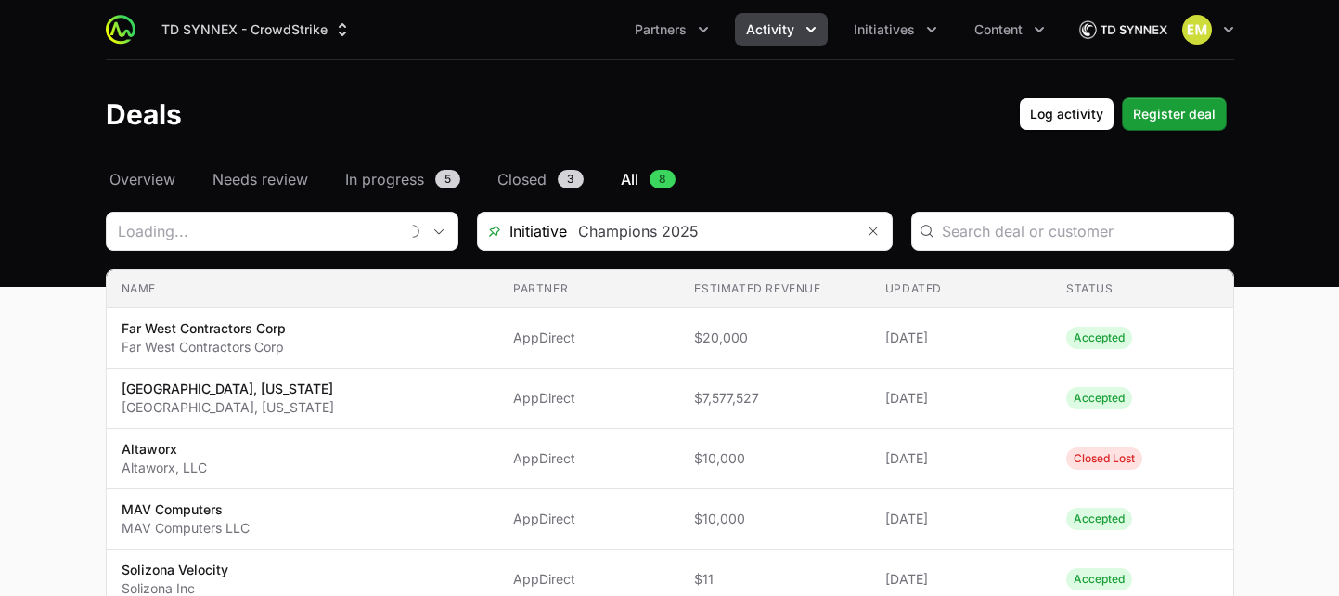
type input "AppDirect"
click at [807, 20] on icon "Activity menu" at bounding box center [811, 29] width 19 height 19
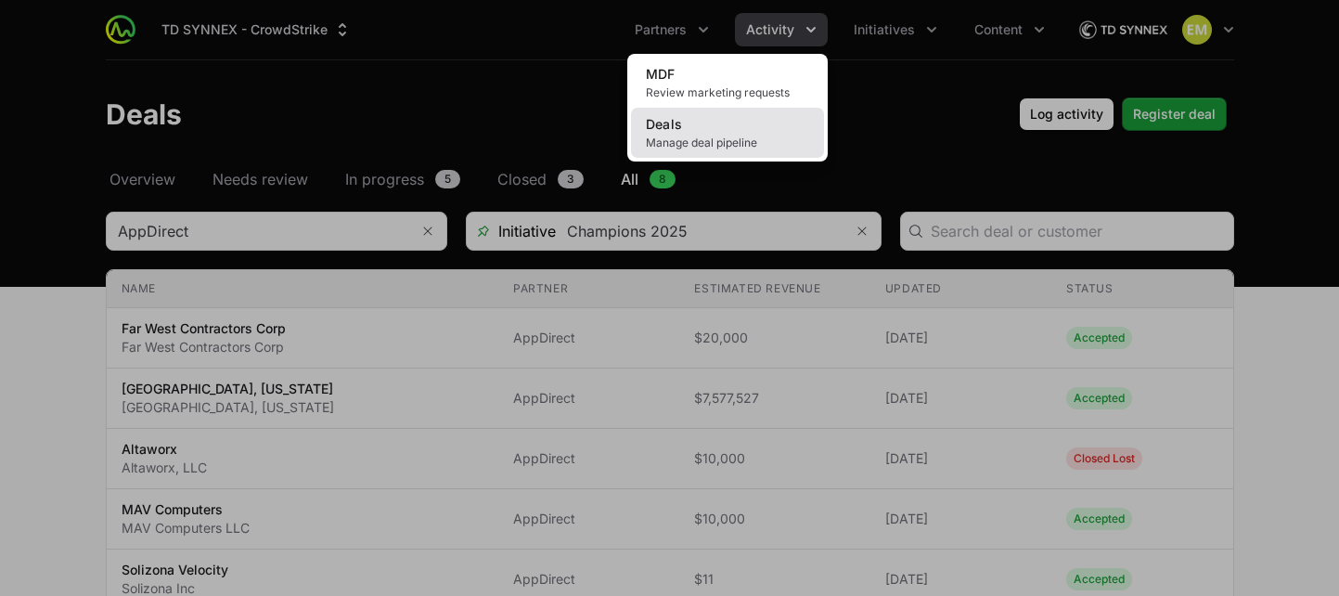
click at [722, 121] on link "Deals Manage deal pipeline" at bounding box center [727, 133] width 193 height 50
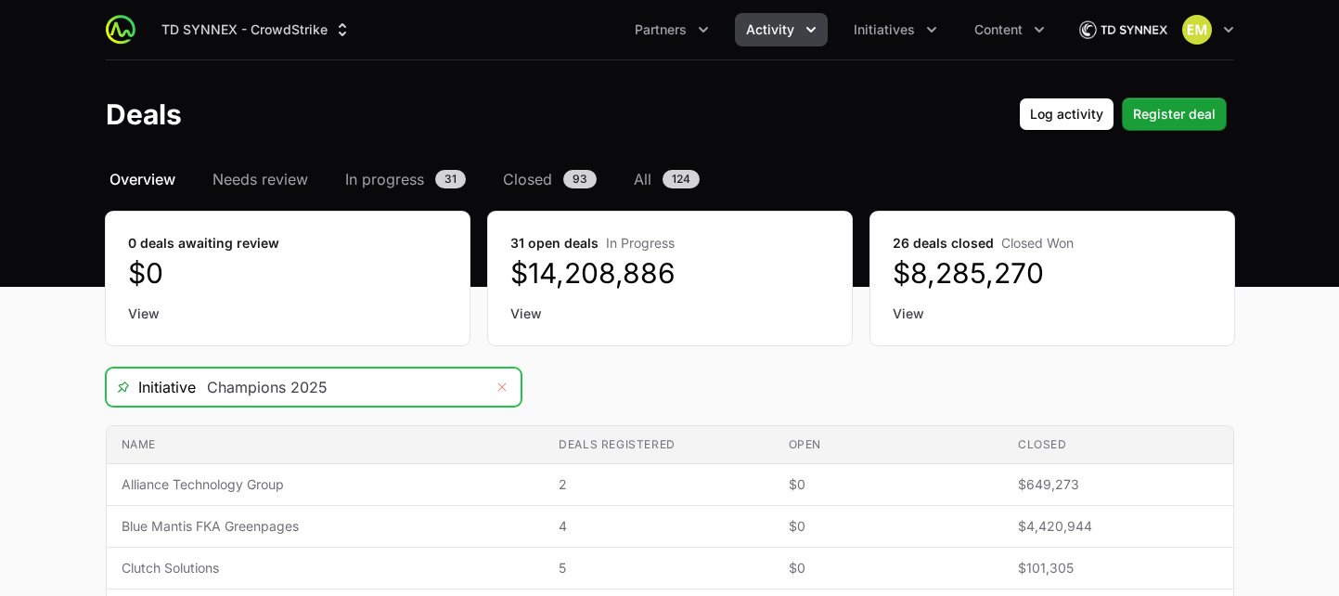
click at [506, 388] on icon "Remove" at bounding box center [501, 387] width 11 height 15
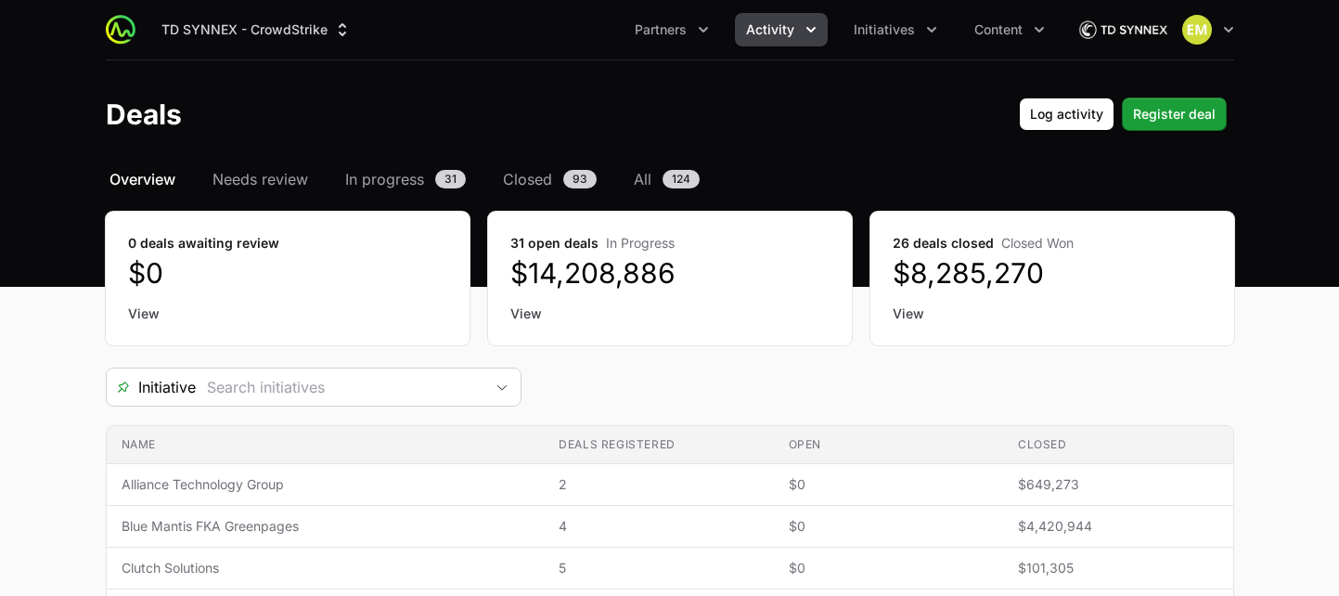
click at [598, 375] on div "Initiative" at bounding box center [670, 386] width 1128 height 39
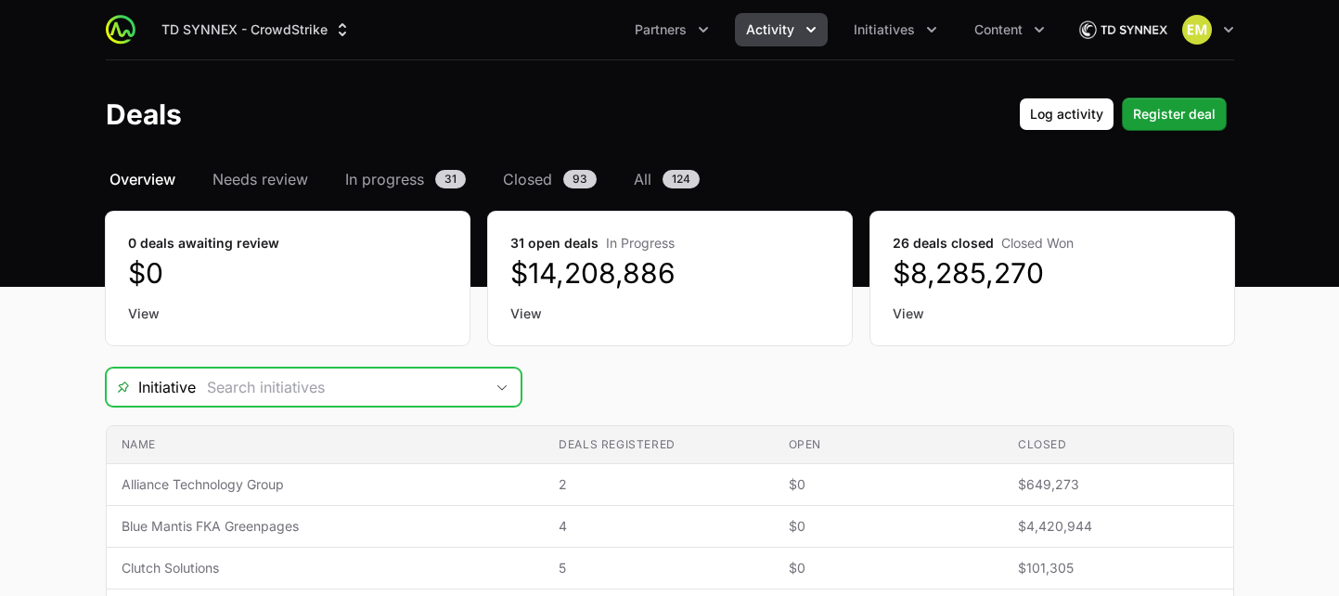
click at [413, 385] on input "Deals Filters" at bounding box center [340, 386] width 288 height 37
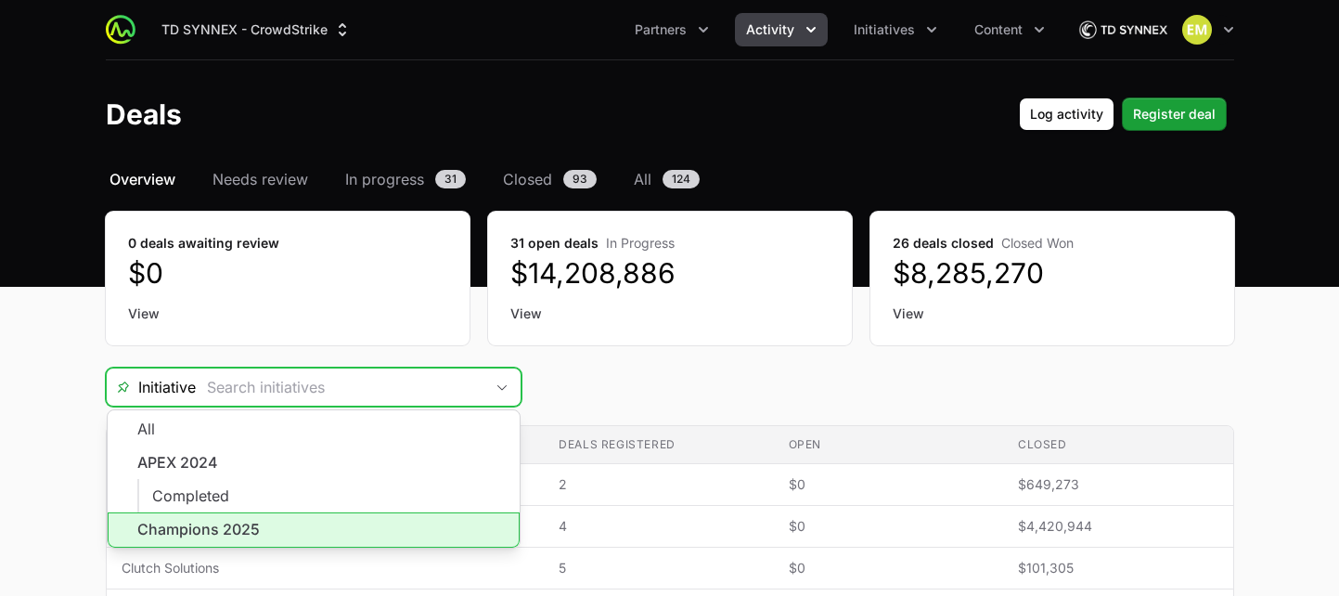
click at [254, 524] on li "Champions 2025" at bounding box center [314, 529] width 412 height 35
type input "Champions 2025"
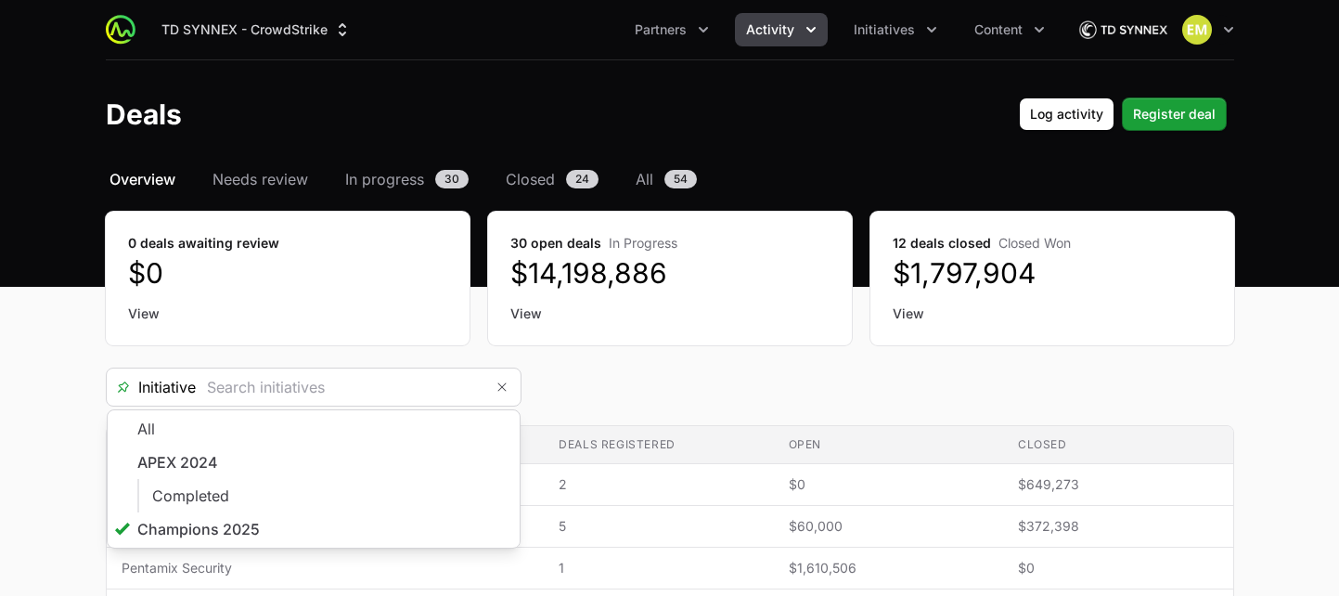
type input "Champions 2025"
